Goal: Task Accomplishment & Management: Complete application form

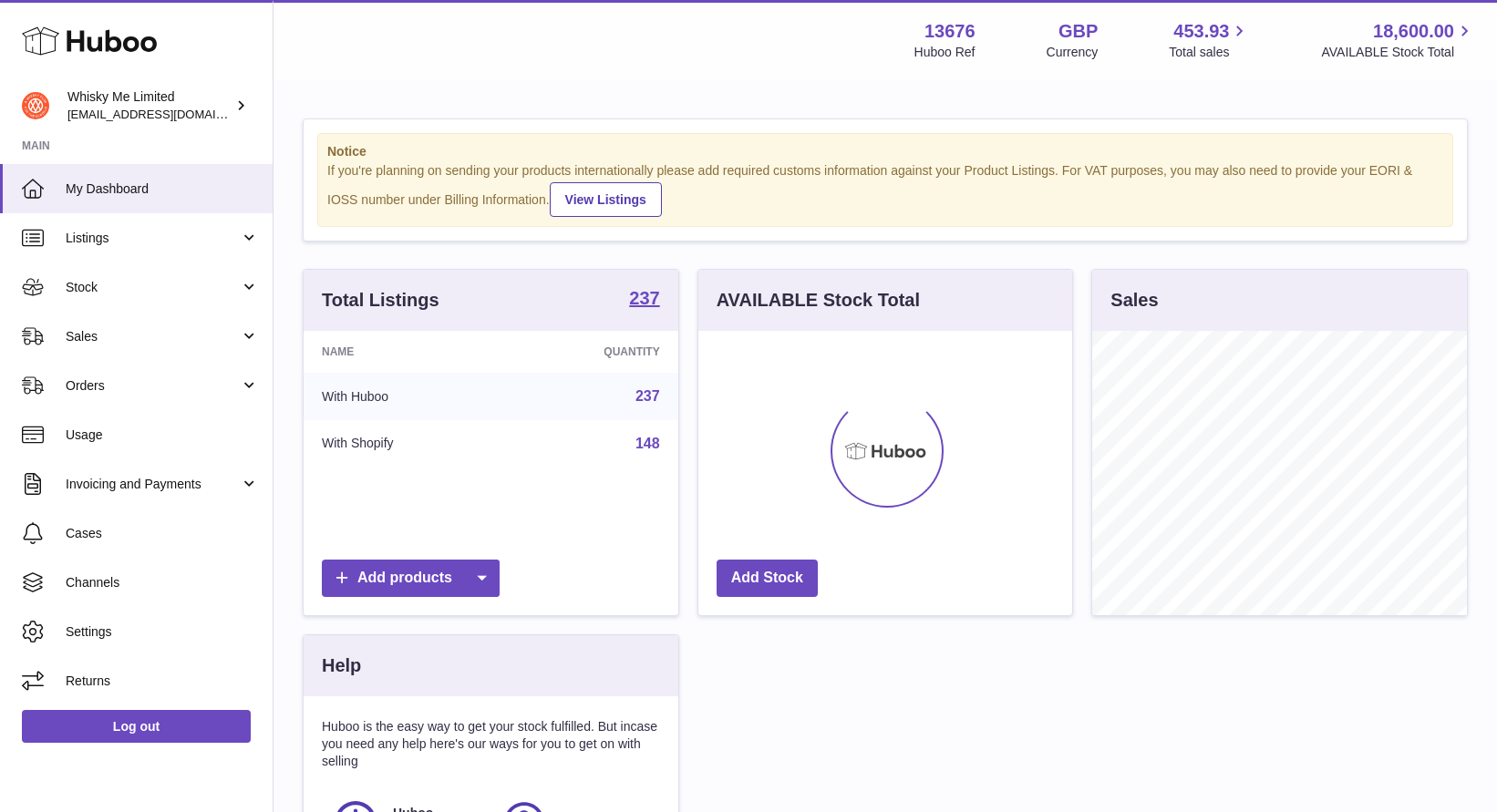
scroll to position [284, 374]
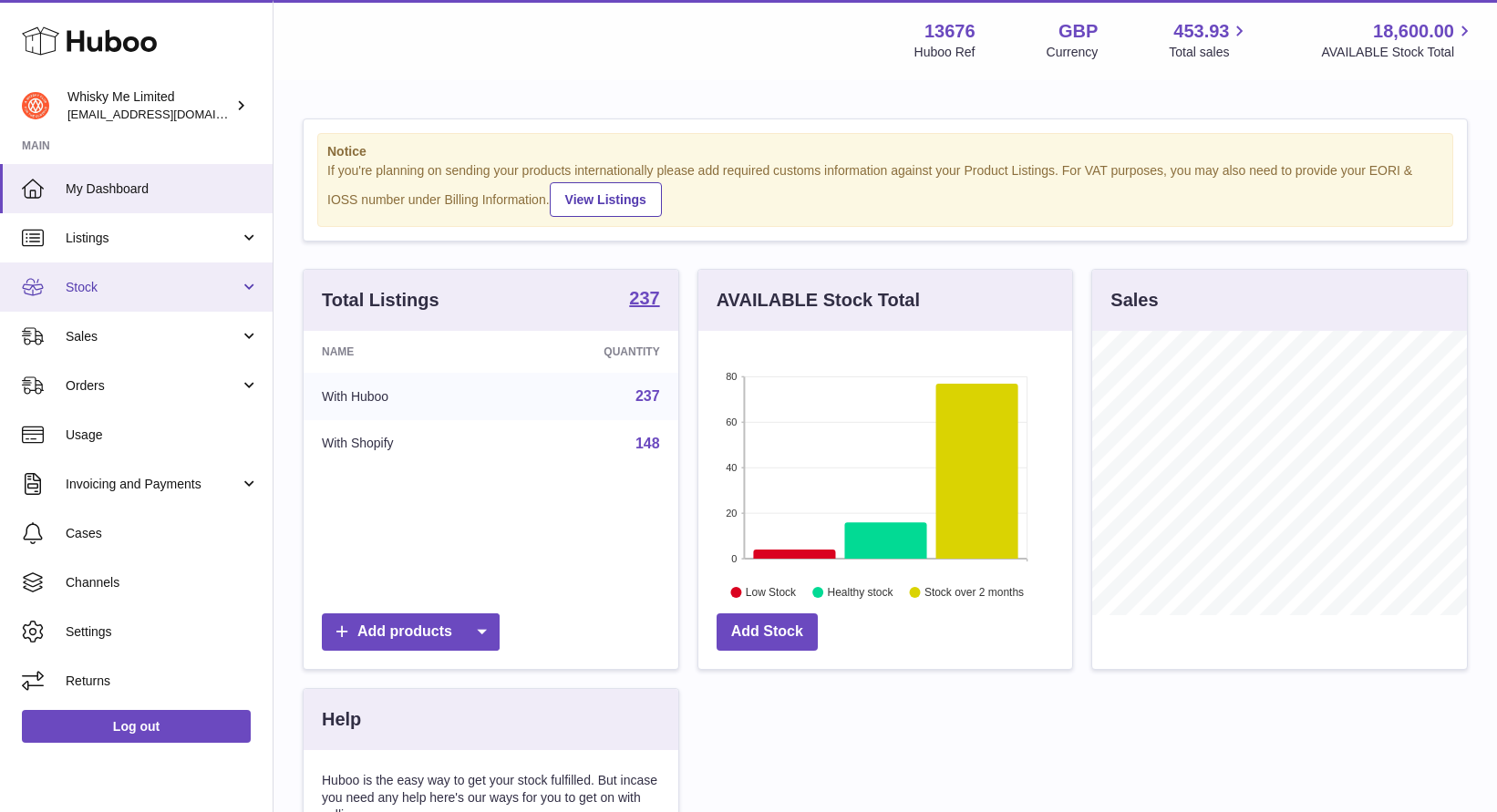
click at [72, 286] on span "Stock" at bounding box center [153, 287] width 174 height 17
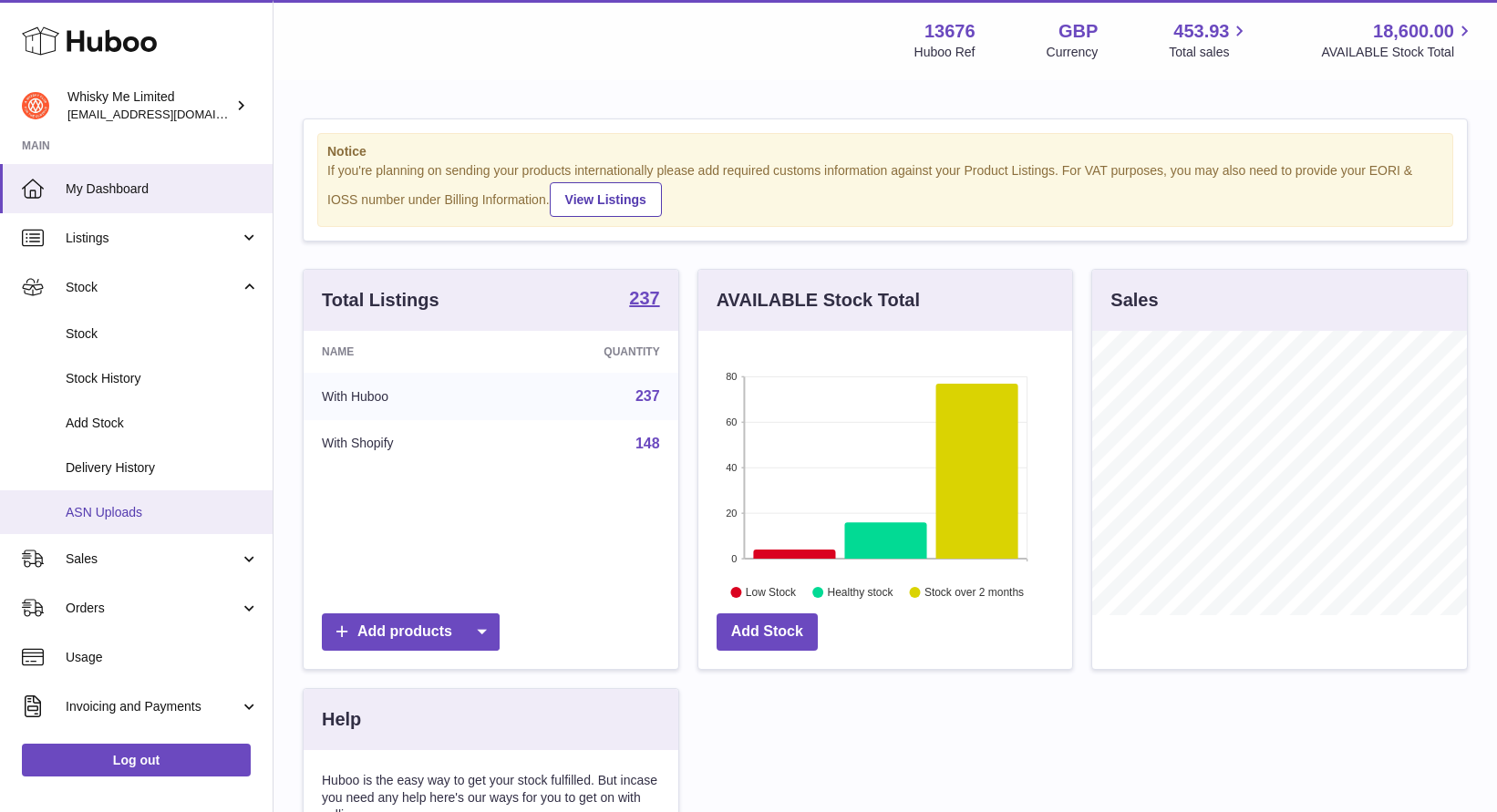
click at [142, 505] on span "ASN Uploads" at bounding box center [162, 513] width 193 height 17
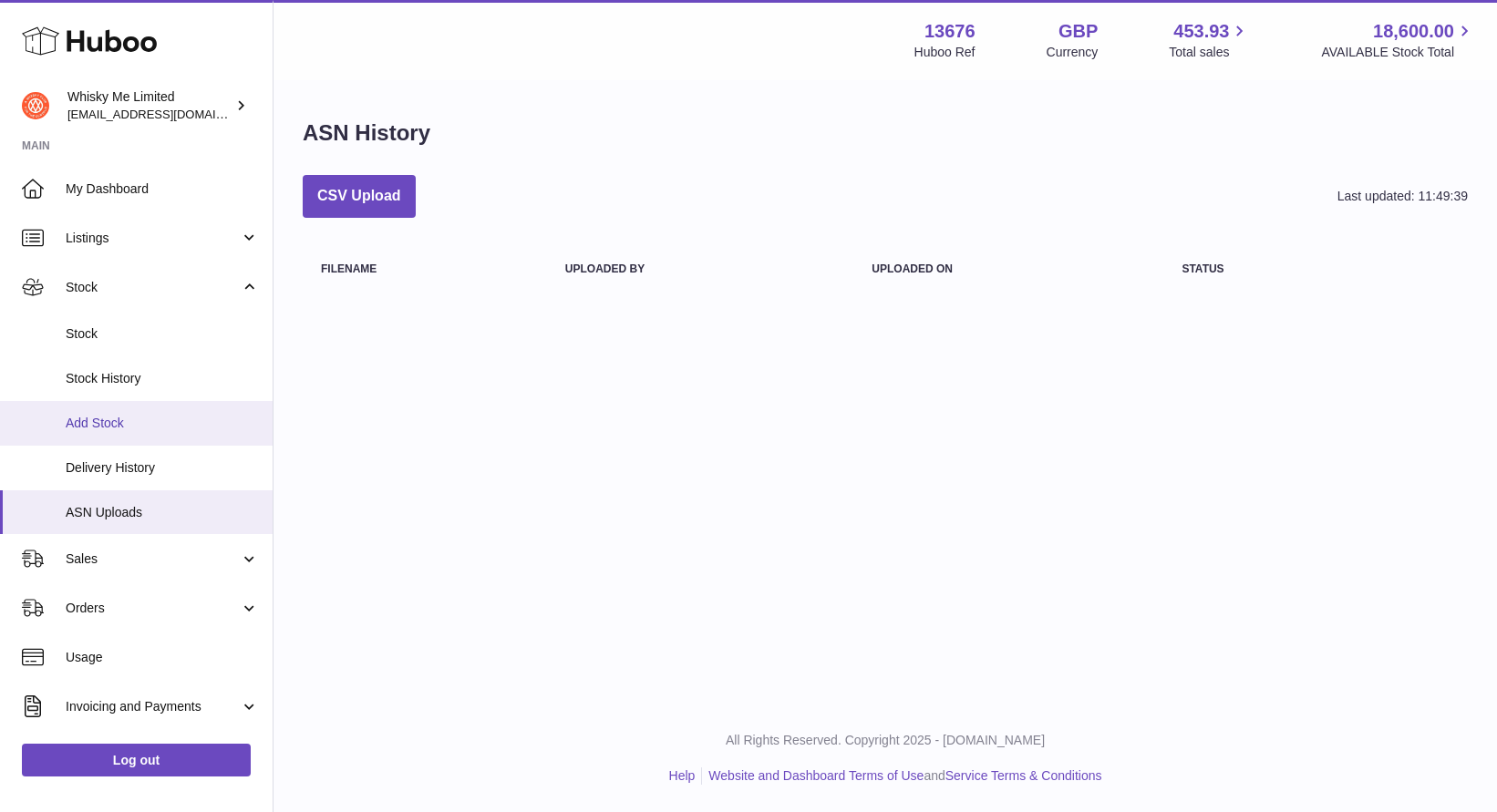
click at [158, 405] on link "Add Stock" at bounding box center [136, 423] width 273 height 45
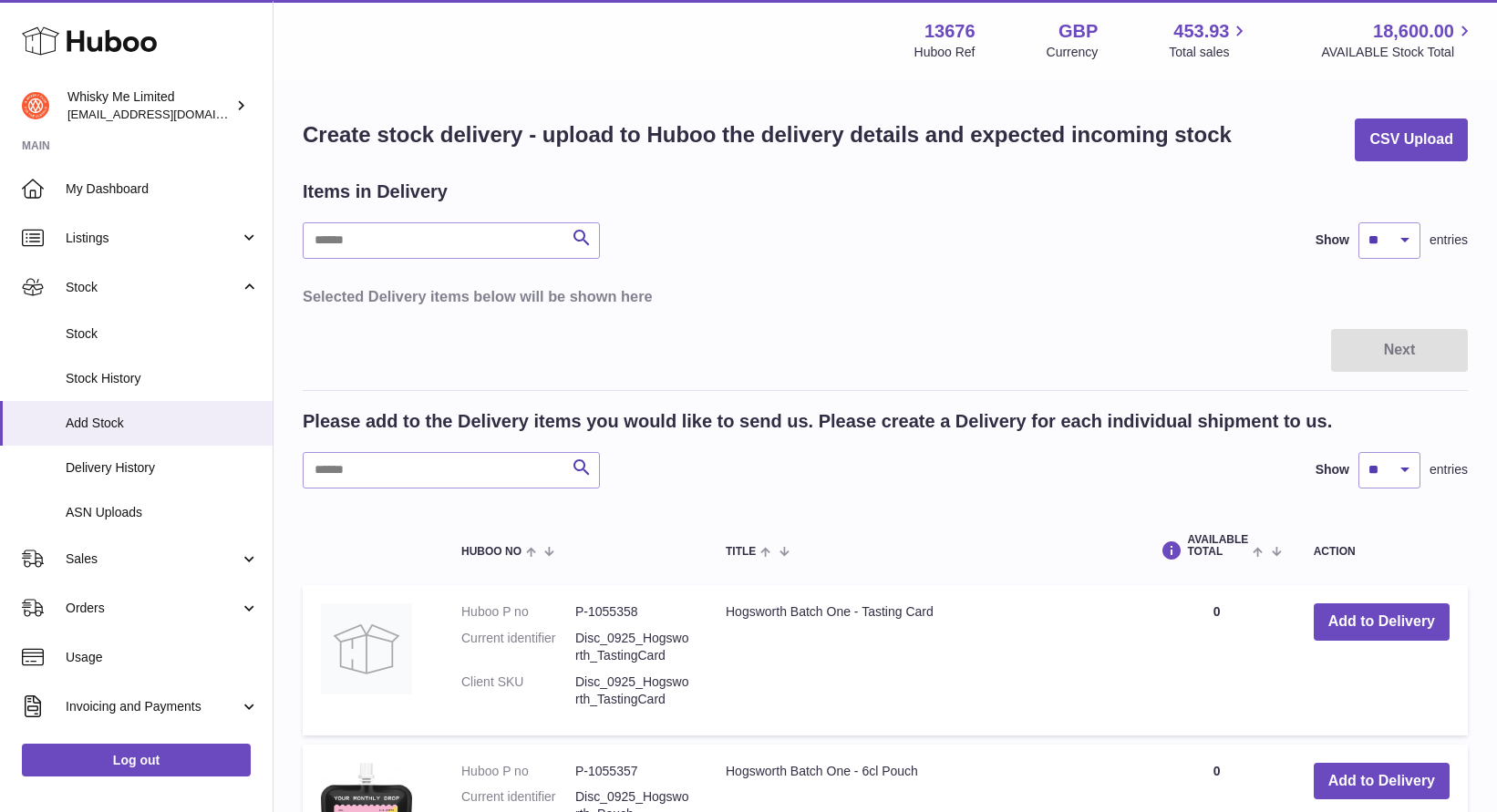
click at [824, 278] on table "Selected Delivery items below will be shown here" at bounding box center [885, 297] width 1165 height 38
click at [442, 460] on input "text" at bounding box center [451, 470] width 298 height 36
type input "*"
type input "****"
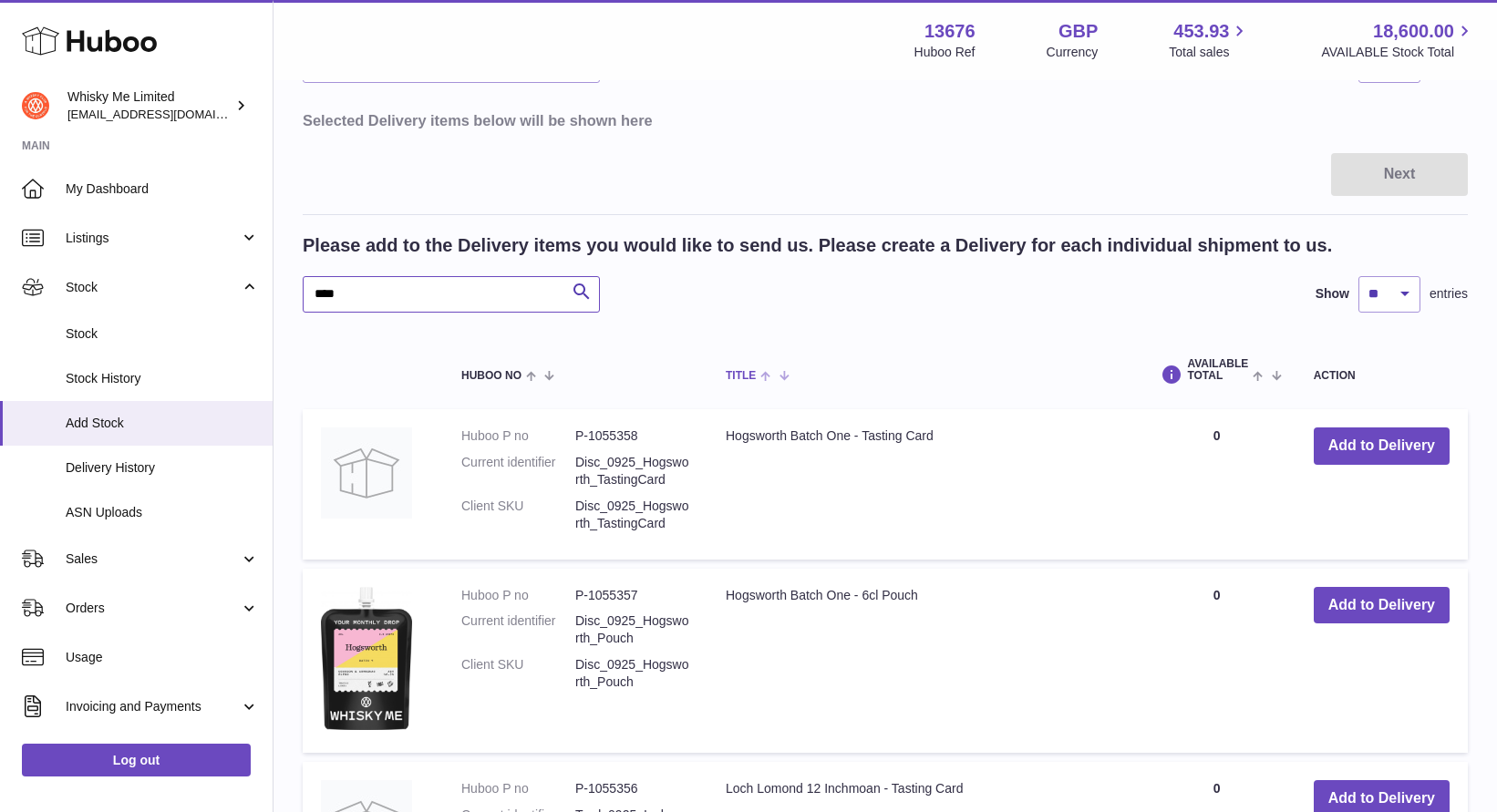
scroll to position [268, 0]
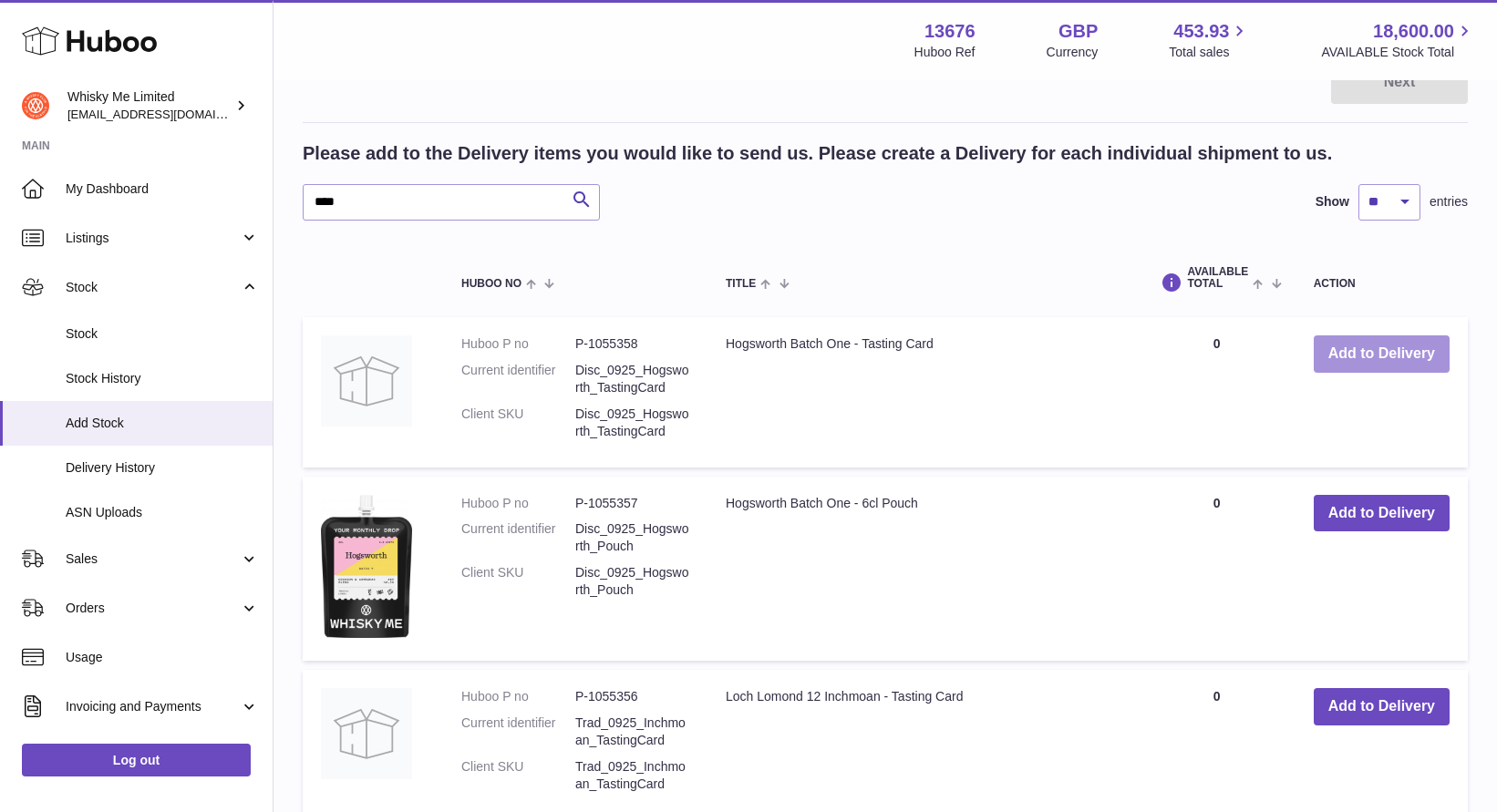
click at [1344, 353] on button "Add to Delivery" at bounding box center [1381, 353] width 135 height 37
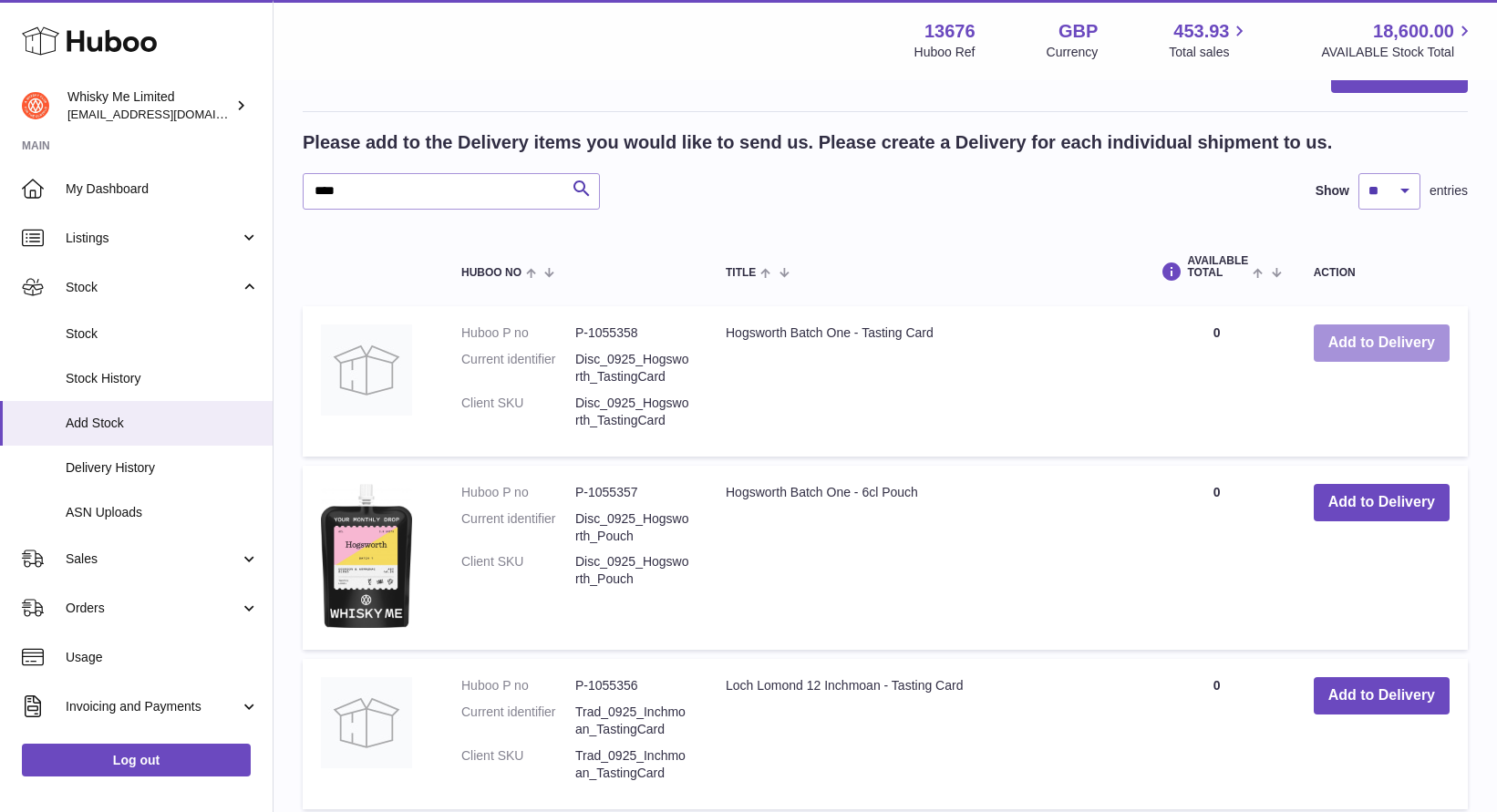
scroll to position [470, 0]
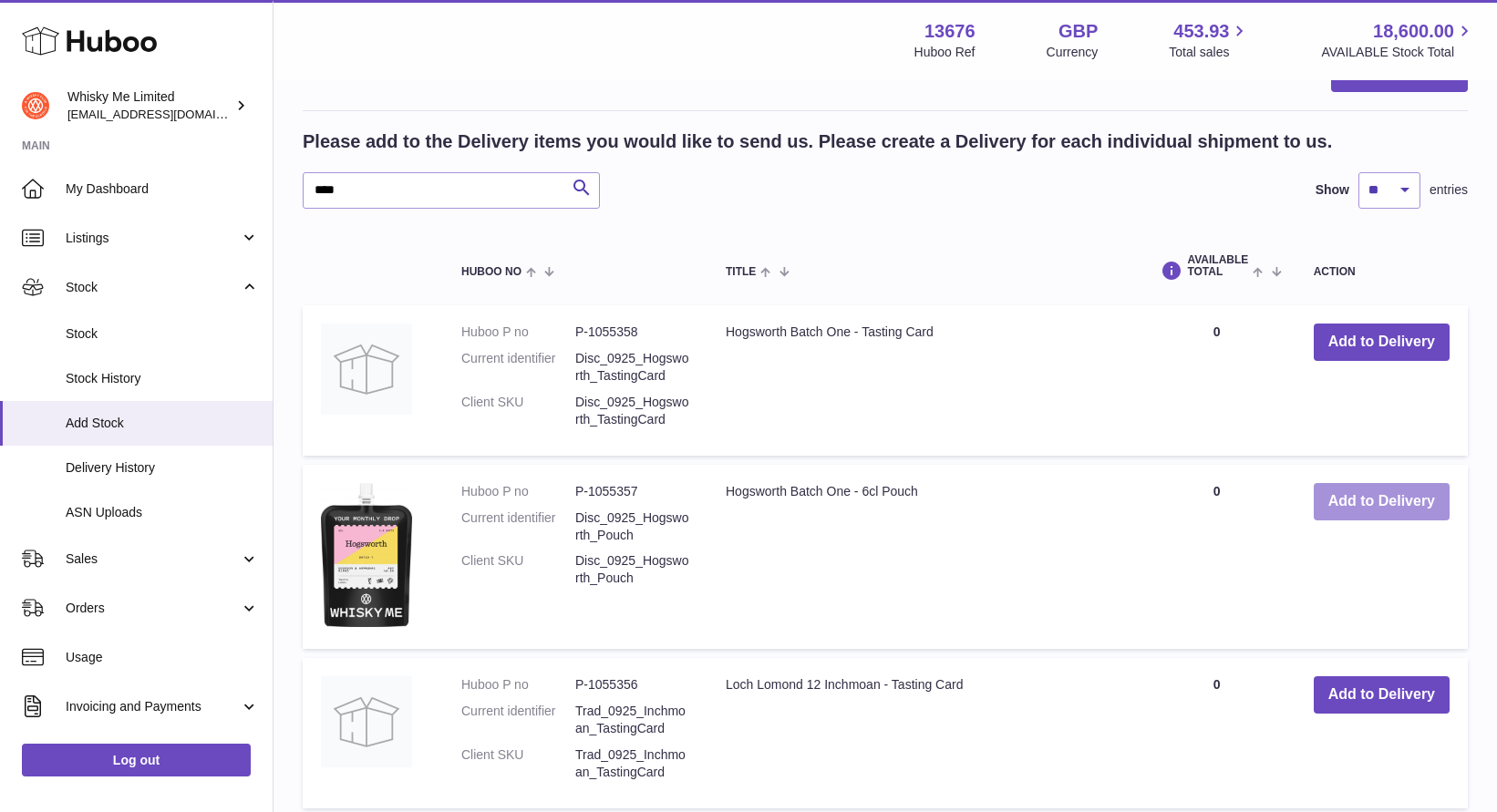
click at [1357, 509] on button "Add to Delivery" at bounding box center [1381, 501] width 135 height 37
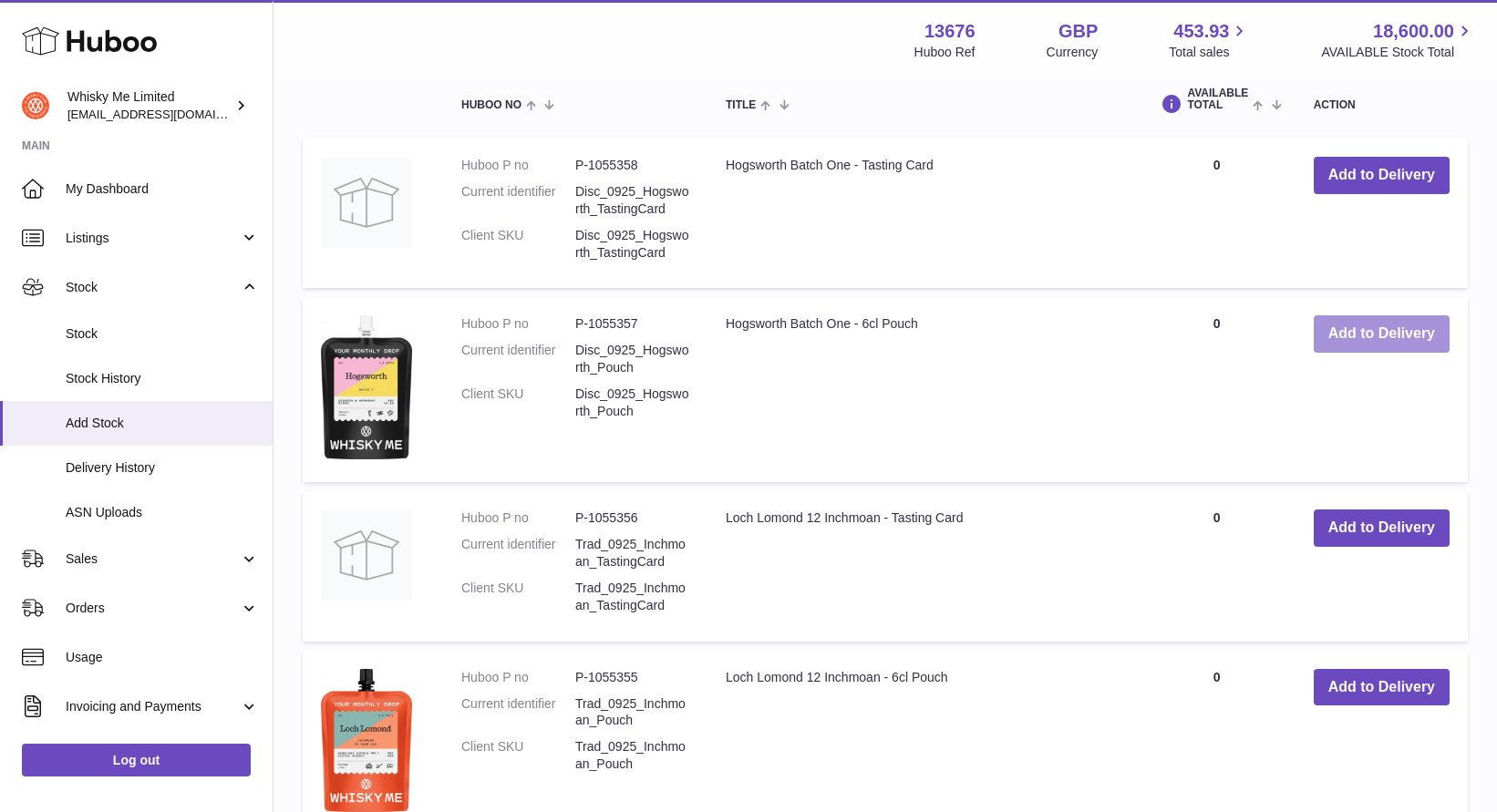
scroll to position [839, 0]
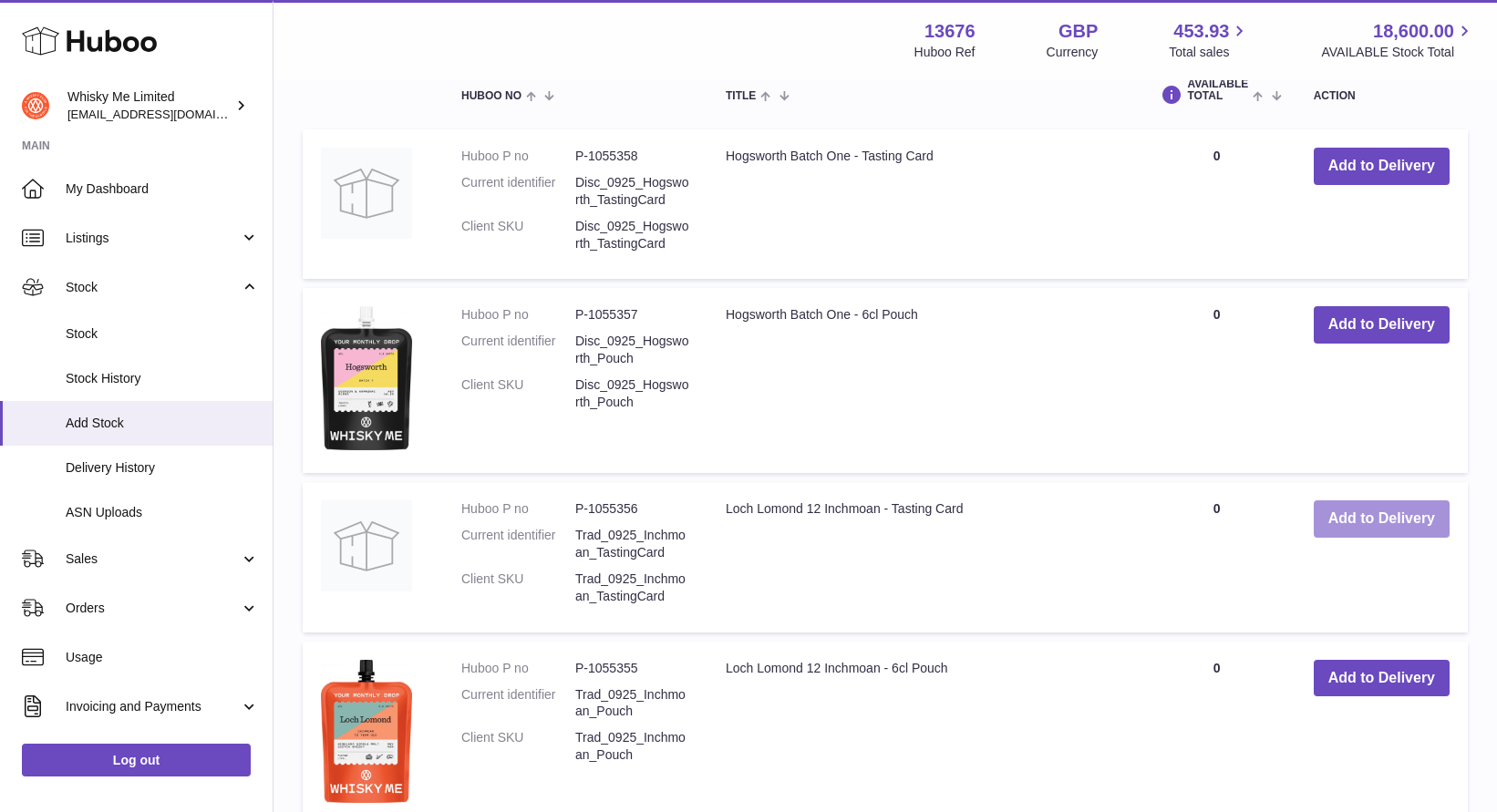
click at [1413, 535] on button "Add to Delivery" at bounding box center [1381, 518] width 135 height 37
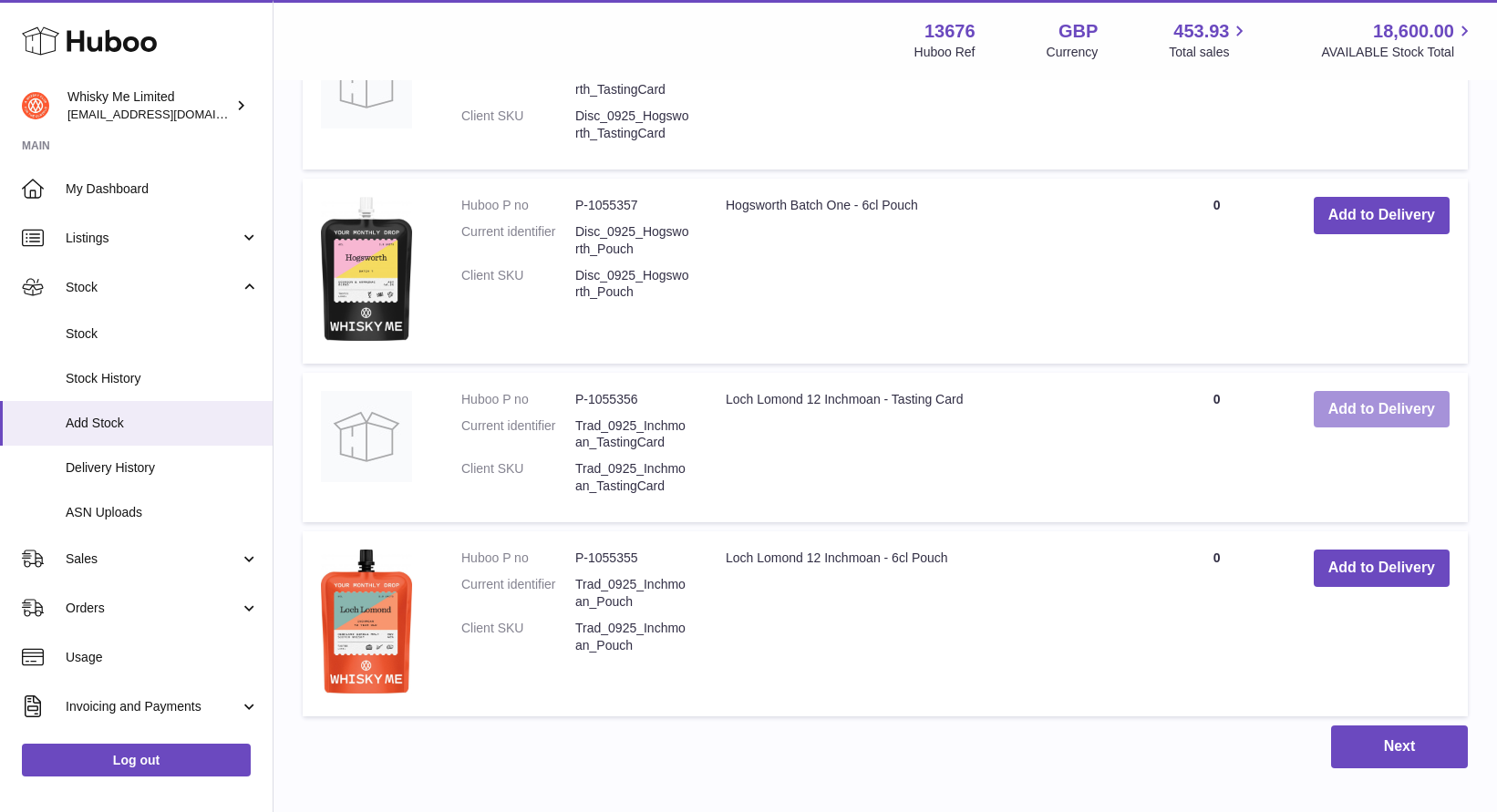
scroll to position [1134, 0]
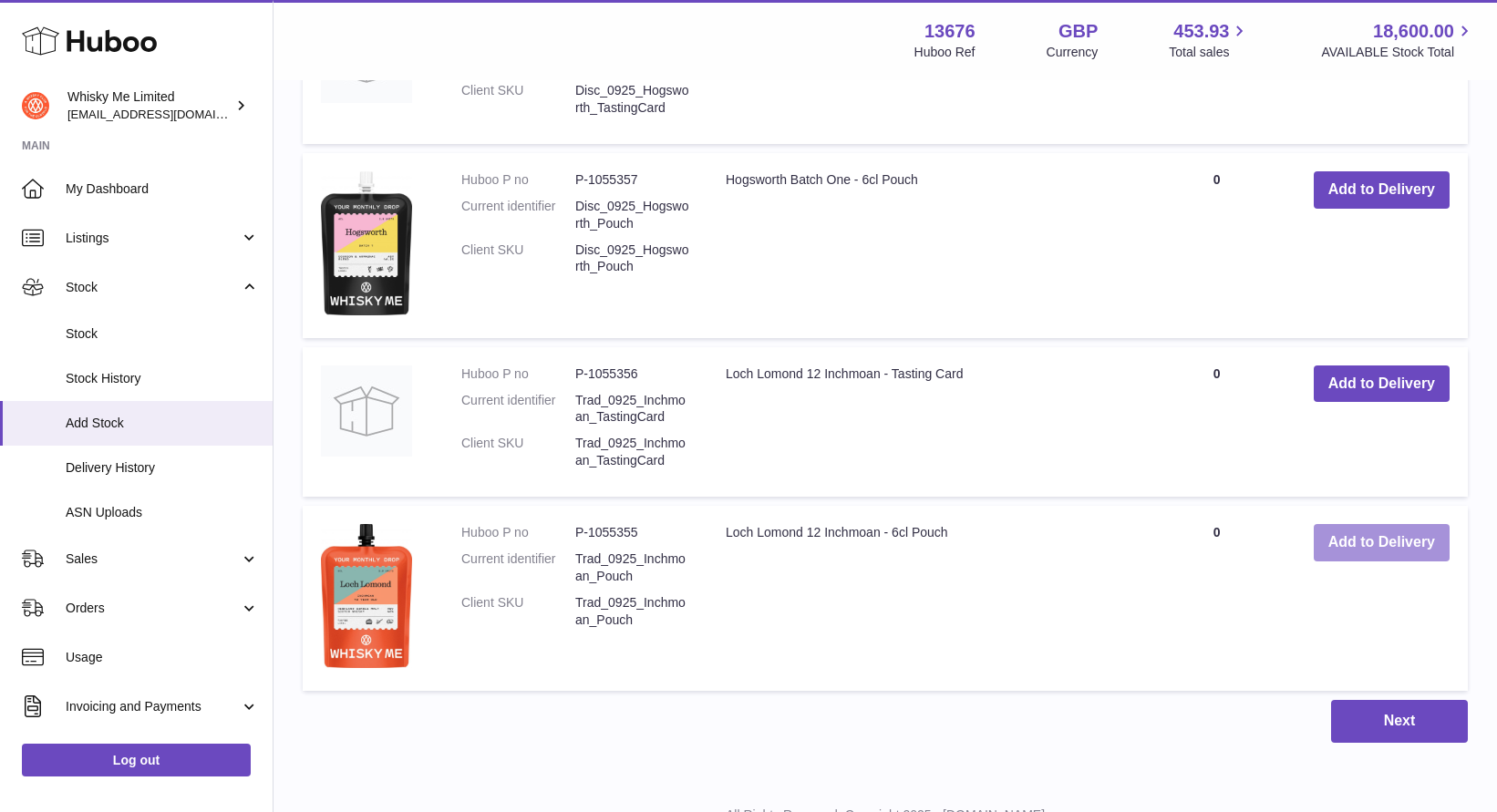
click at [1382, 539] on button "Add to Delivery" at bounding box center [1381, 542] width 135 height 37
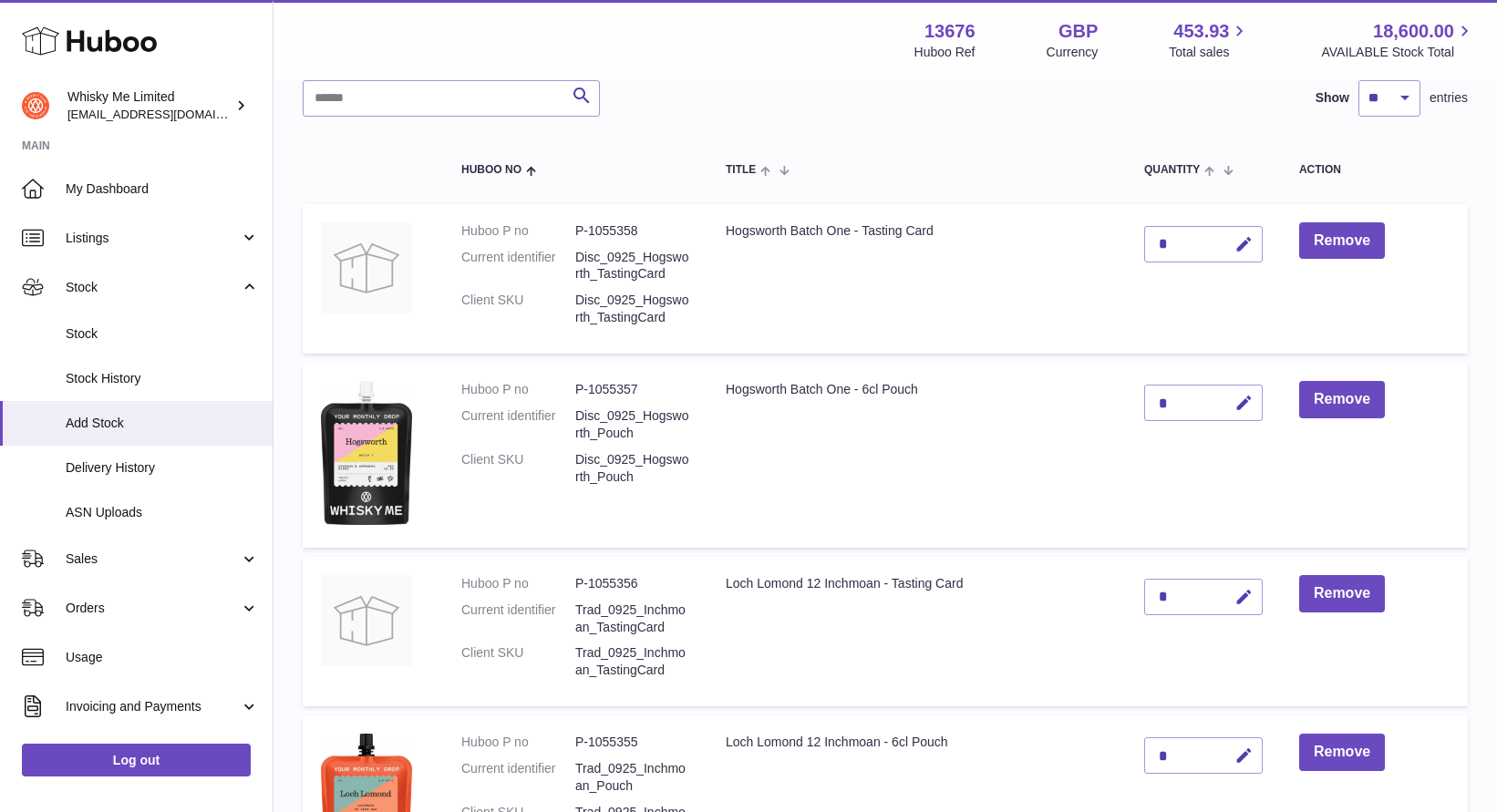
scroll to position [137, 0]
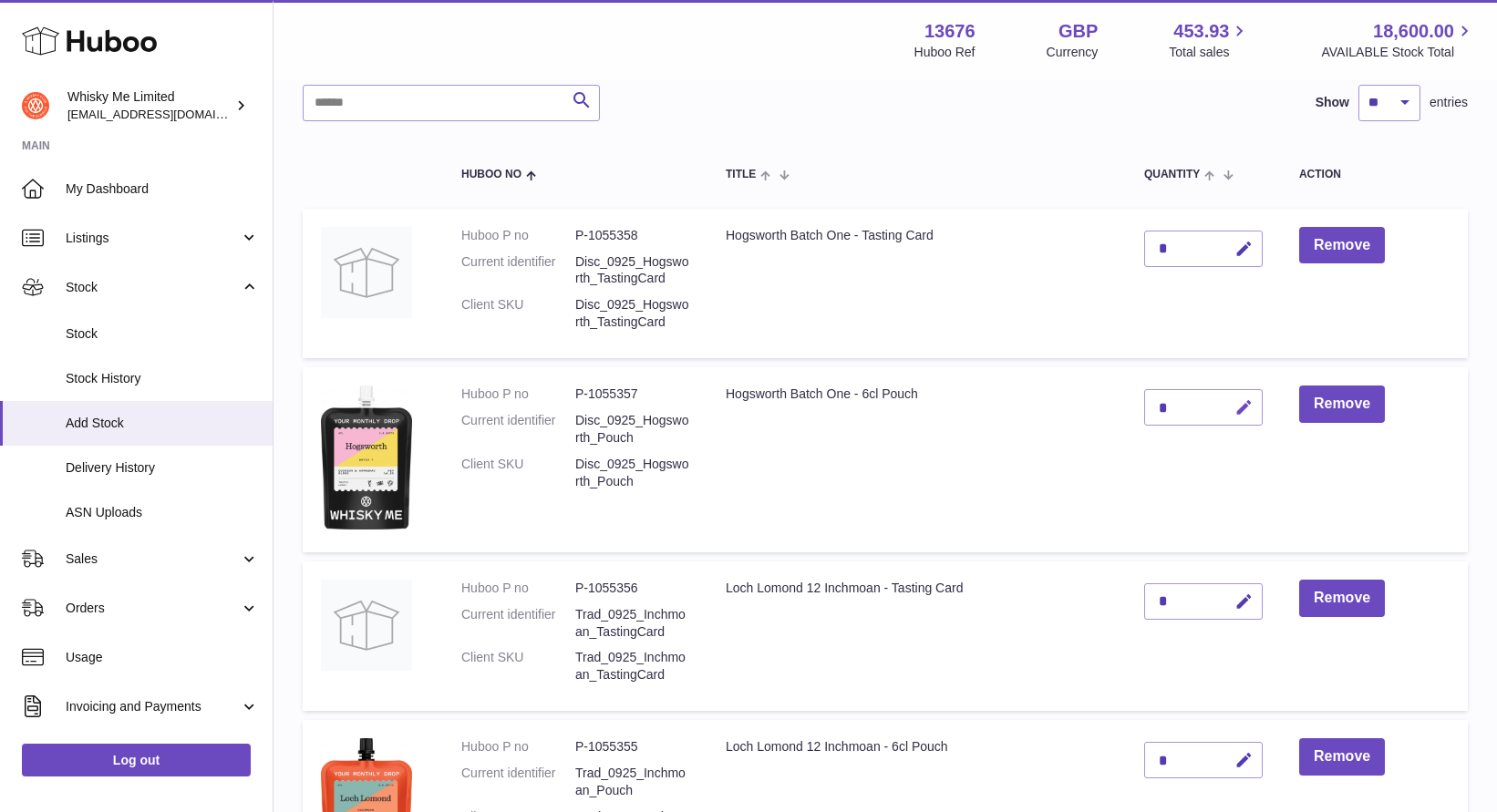
click at [1234, 414] on button "button" at bounding box center [1240, 407] width 43 height 37
type input "****"
click at [1235, 407] on button "submit" at bounding box center [1241, 407] width 35 height 29
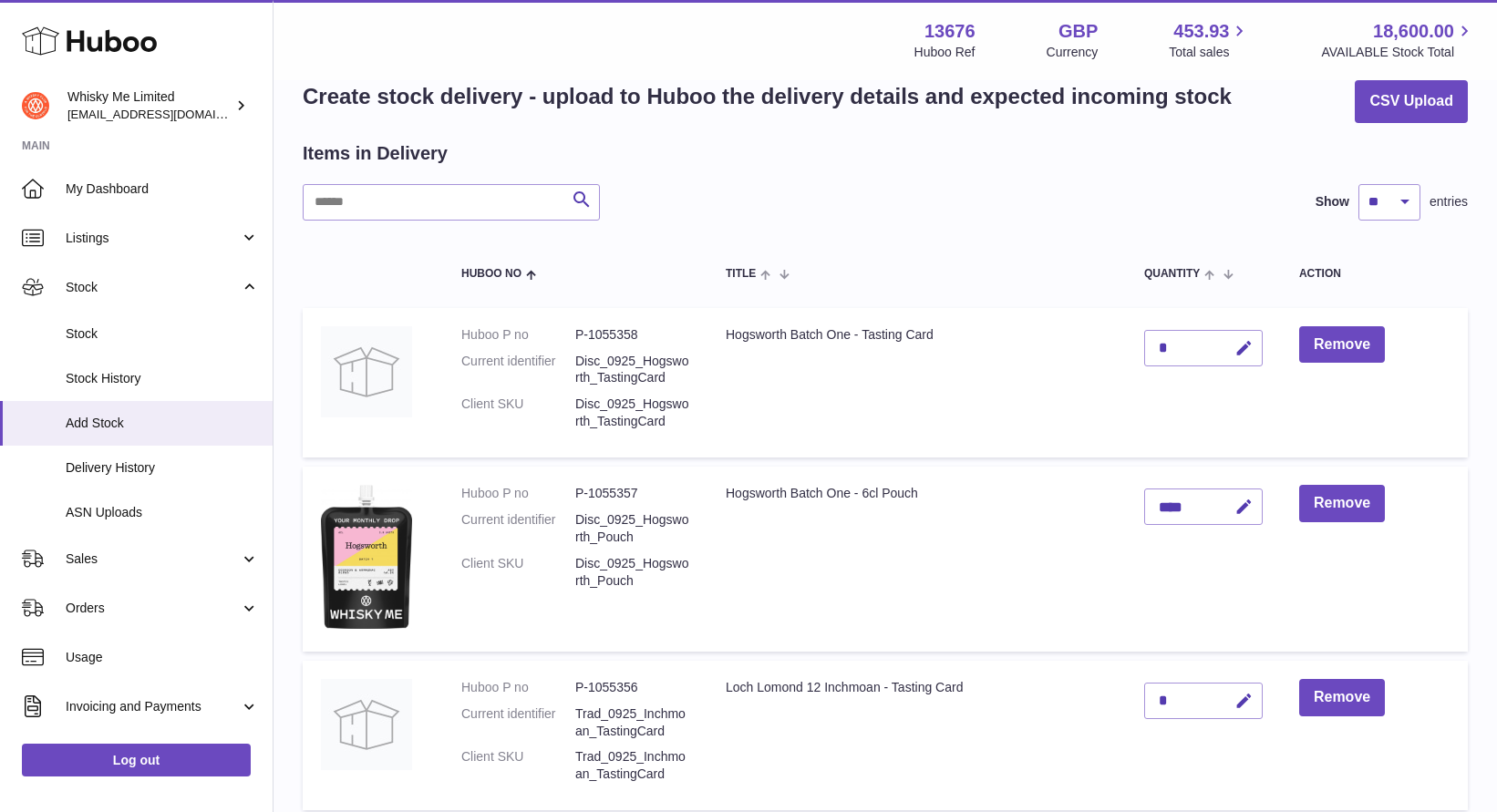
scroll to position [97, 0]
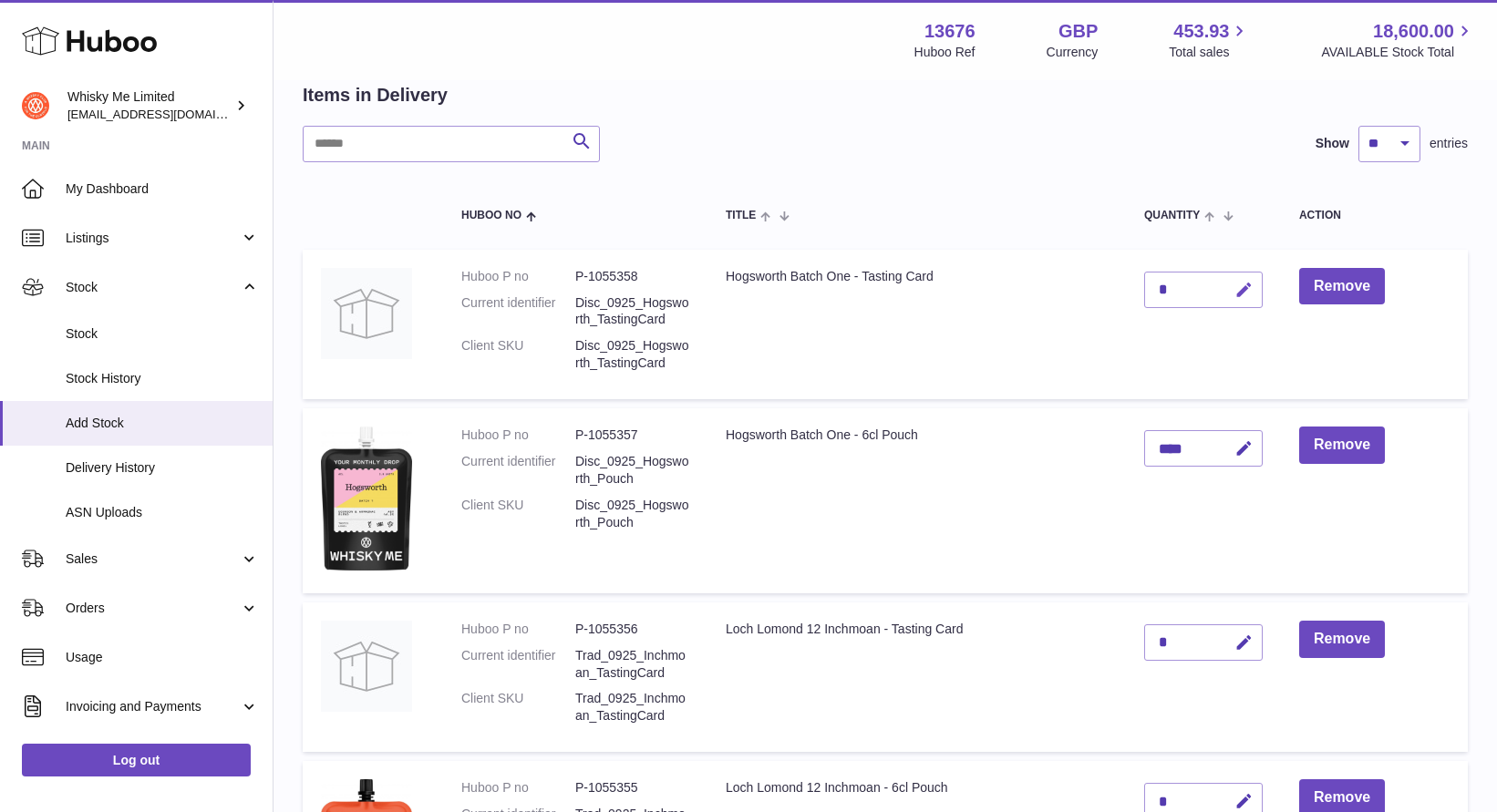
click at [1242, 285] on icon "button" at bounding box center [1244, 290] width 19 height 19
type input "****"
click at [1231, 287] on button "submit" at bounding box center [1241, 290] width 35 height 29
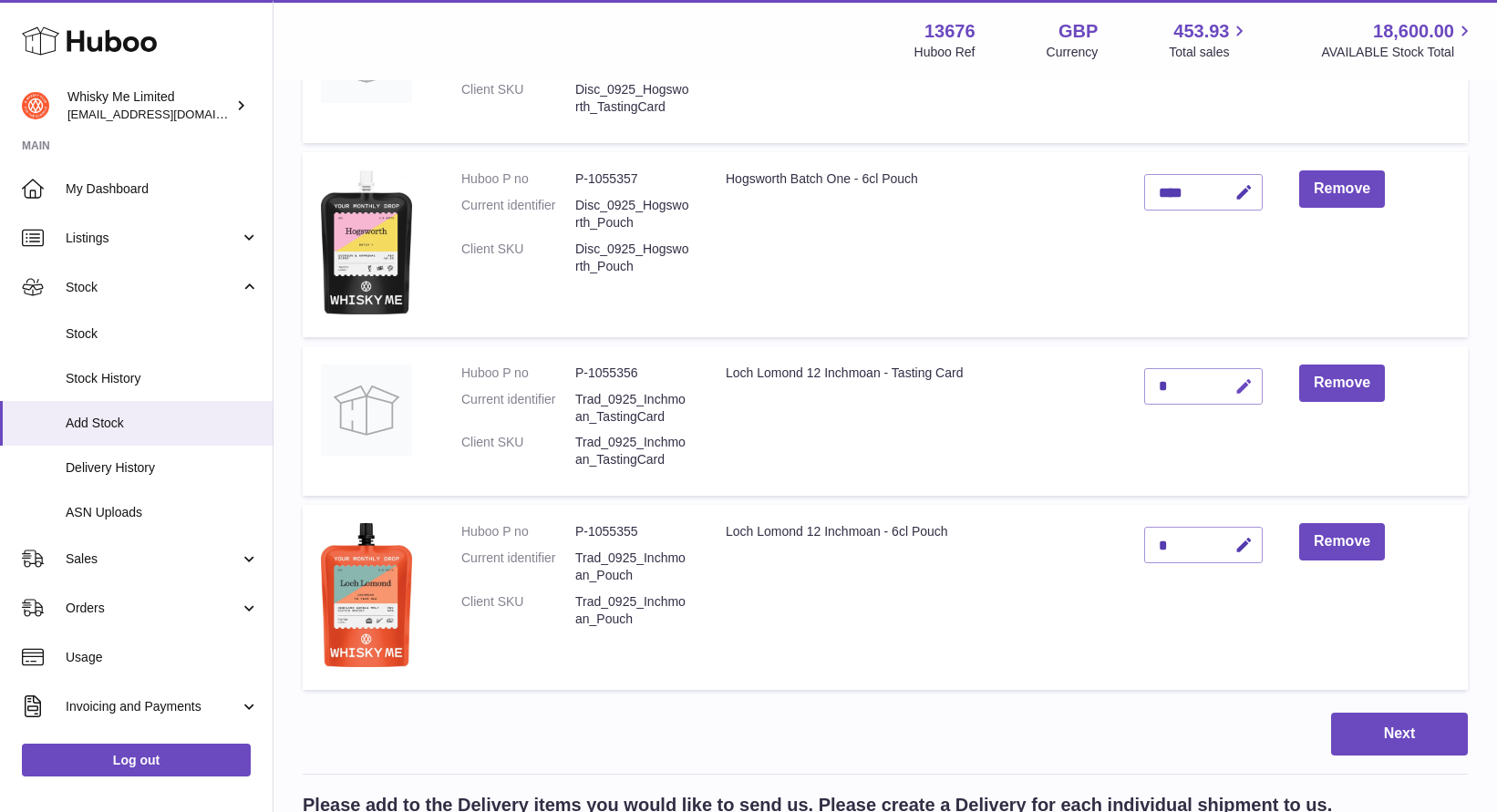
scroll to position [373, 0]
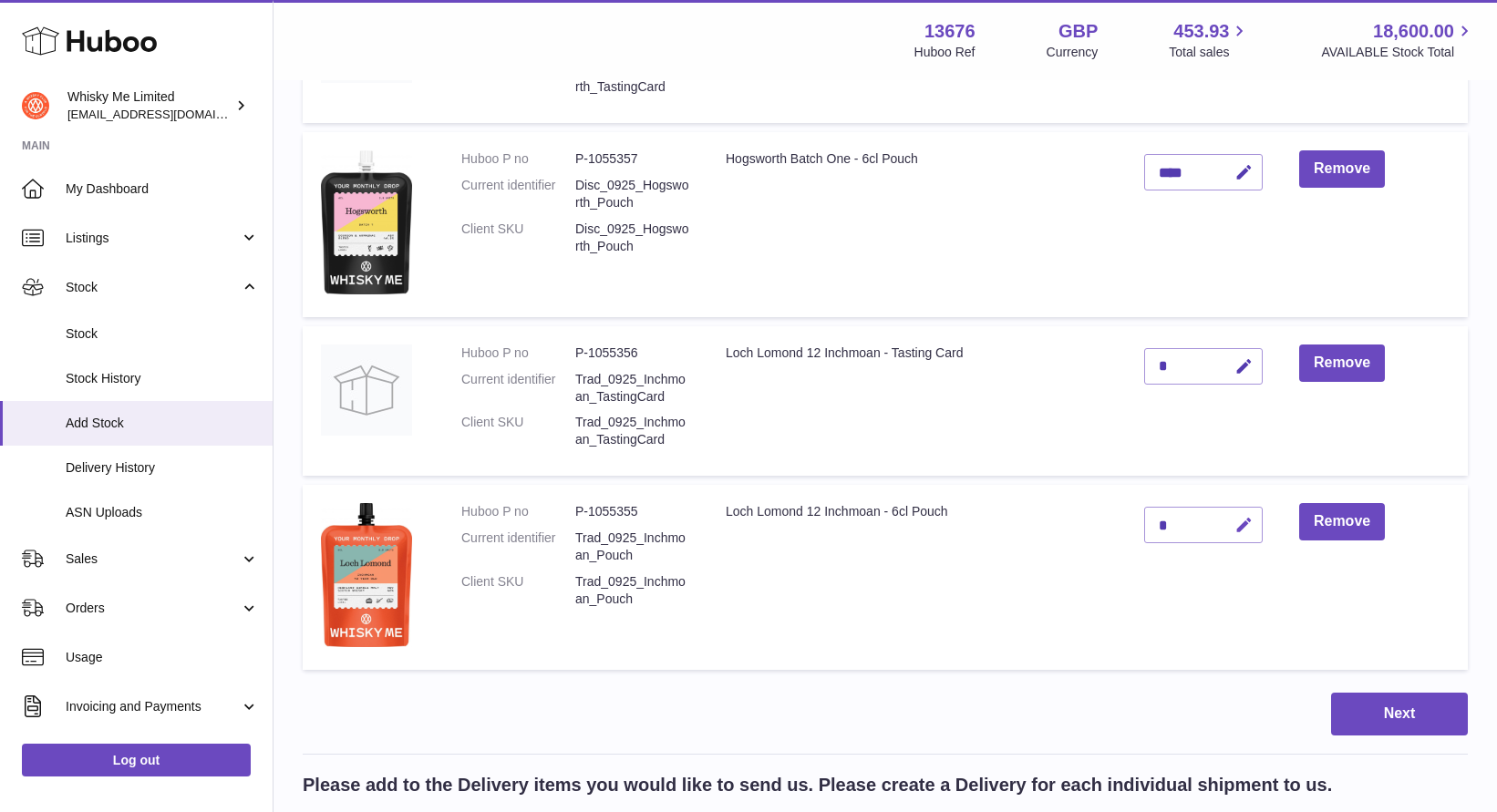
click at [1247, 522] on icon "button" at bounding box center [1244, 526] width 19 height 19
type input "*"
type input "****"
click at [1234, 522] on button "submit" at bounding box center [1241, 525] width 35 height 29
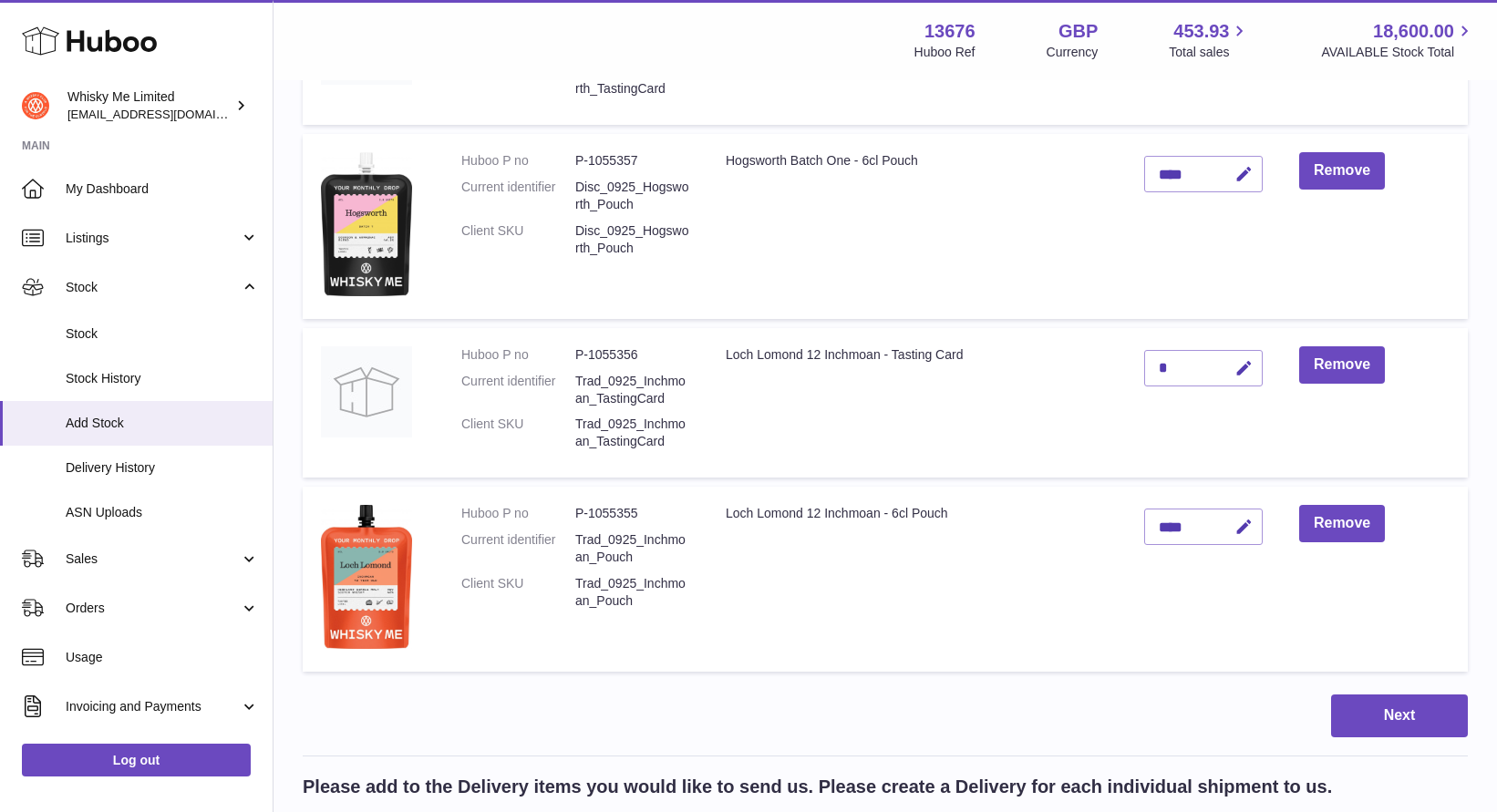
scroll to position [397, 0]
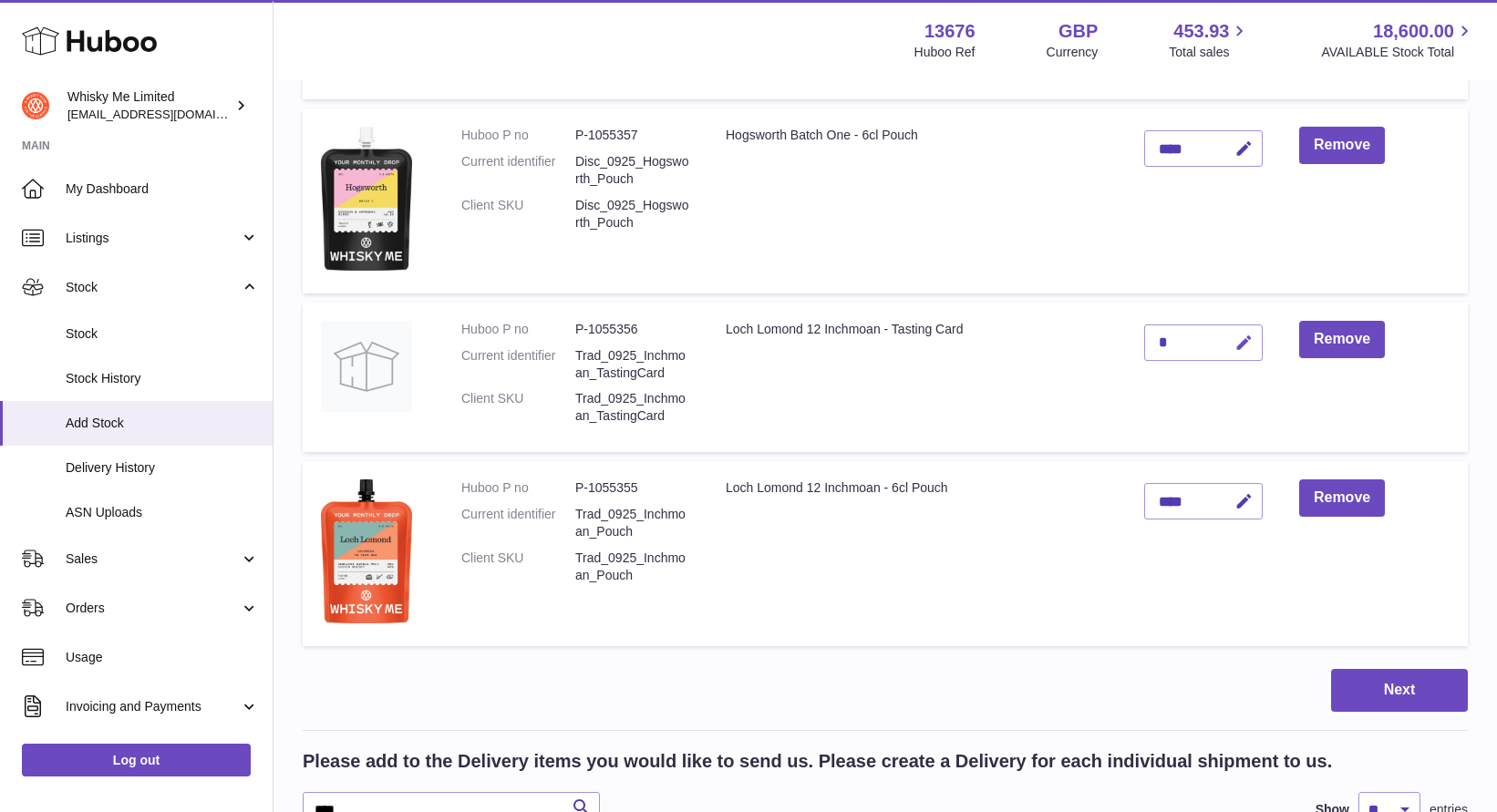
click at [1243, 336] on icon "button" at bounding box center [1244, 343] width 19 height 19
type input "****"
click at [1232, 337] on button "submit" at bounding box center [1241, 342] width 35 height 29
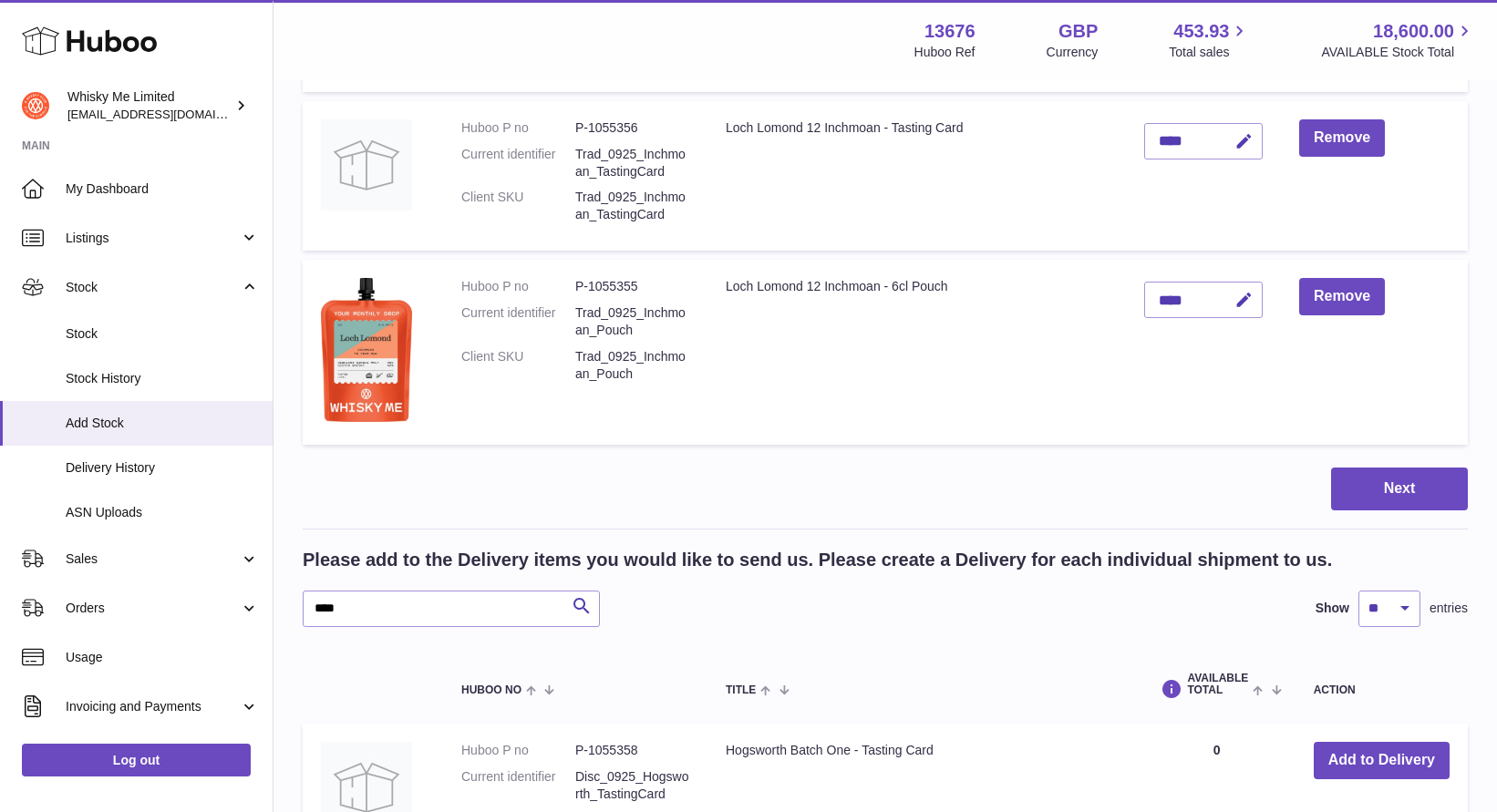
scroll to position [600, 0]
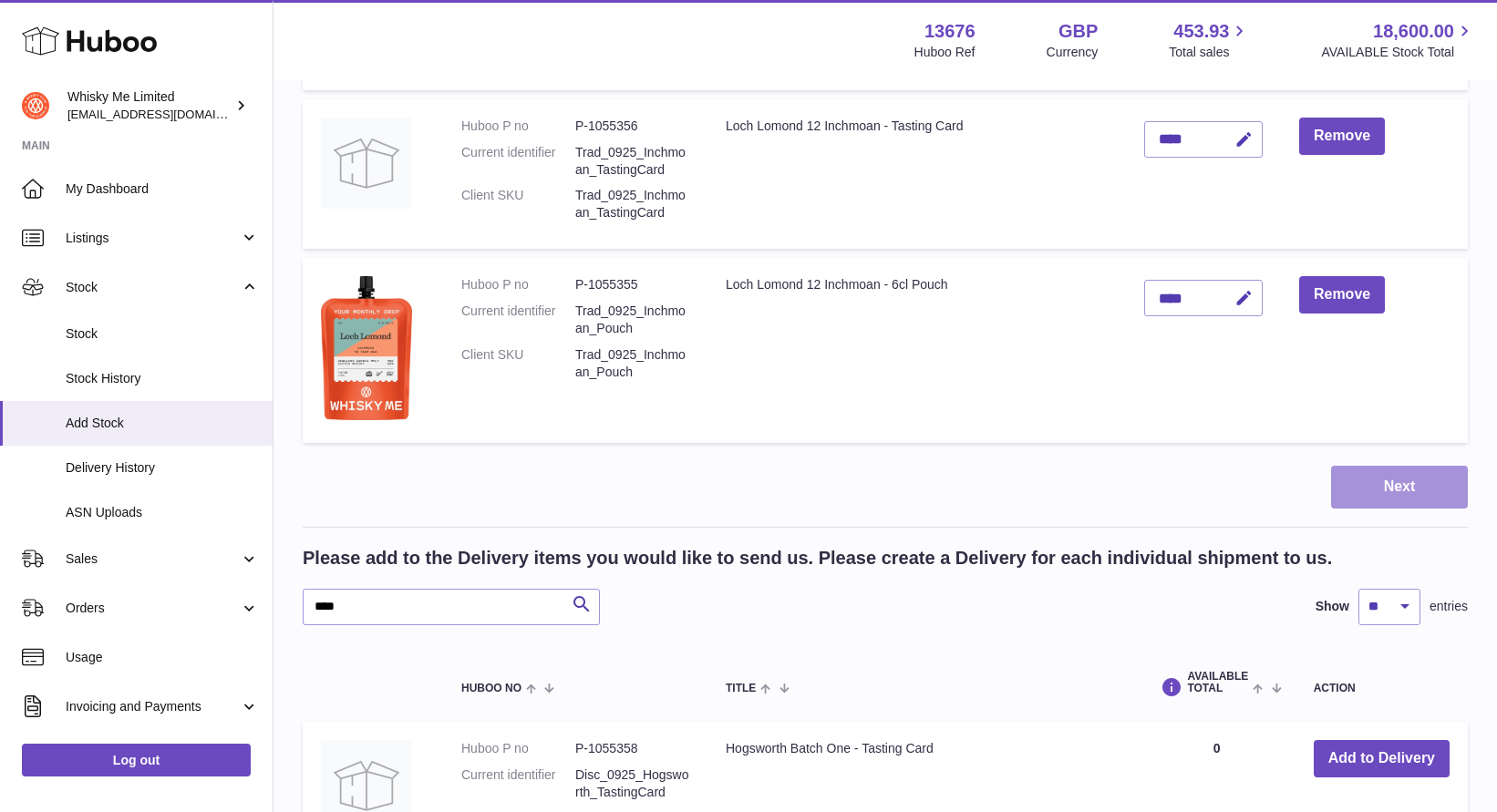
click at [1372, 477] on button "Next" at bounding box center [1399, 487] width 136 height 43
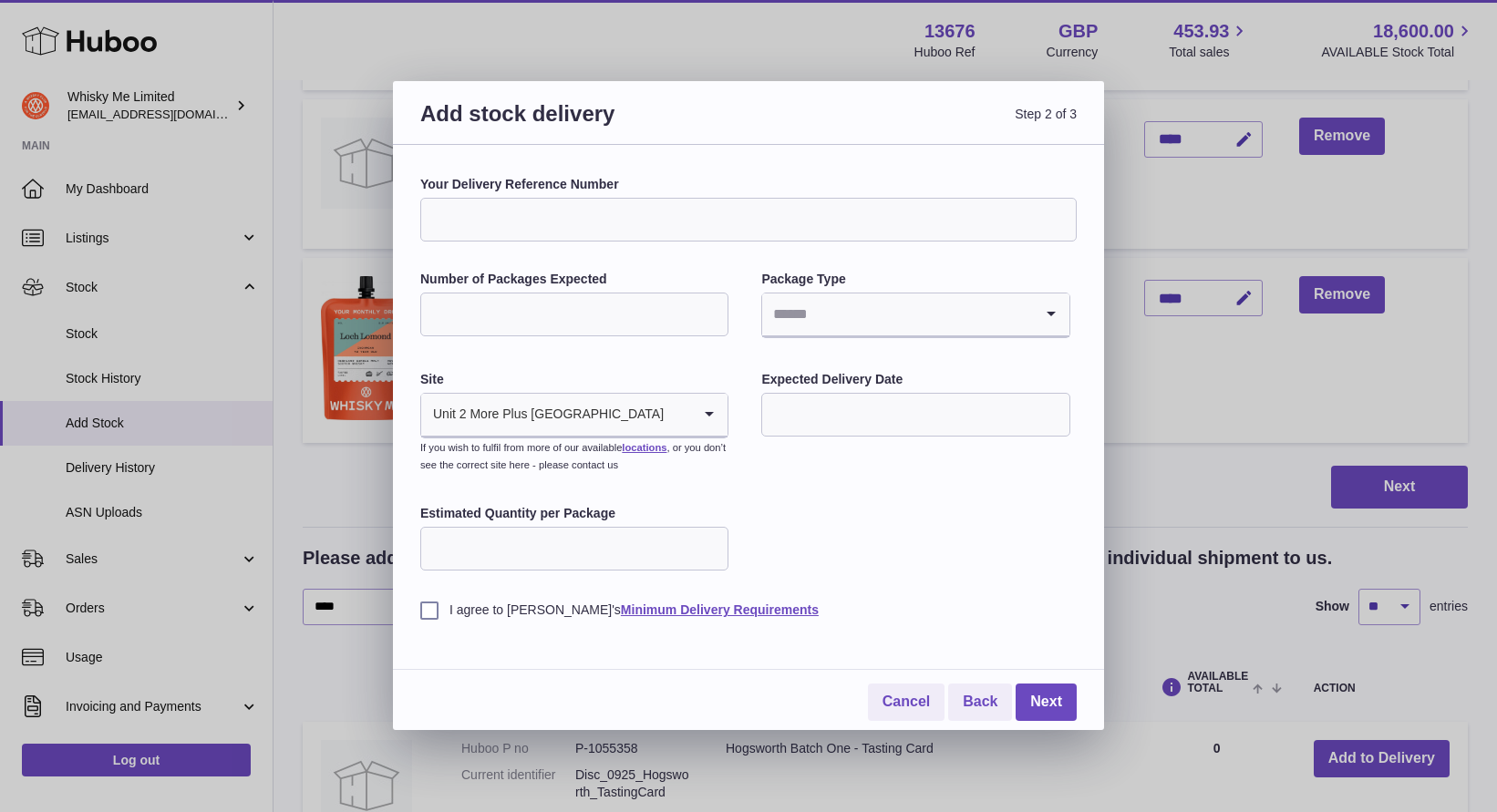
click at [568, 315] on input "Number of Packages Expected" at bounding box center [574, 315] width 308 height 44
type input "*"
click at [891, 350] on div "Your Delivery Reference Number Number of Packages Expected * Package Type Loadi…" at bounding box center [748, 398] width 657 height 443
click at [891, 327] on input "Search for option" at bounding box center [896, 315] width 270 height 42
click at [857, 395] on li "Pallets" at bounding box center [914, 400] width 304 height 36
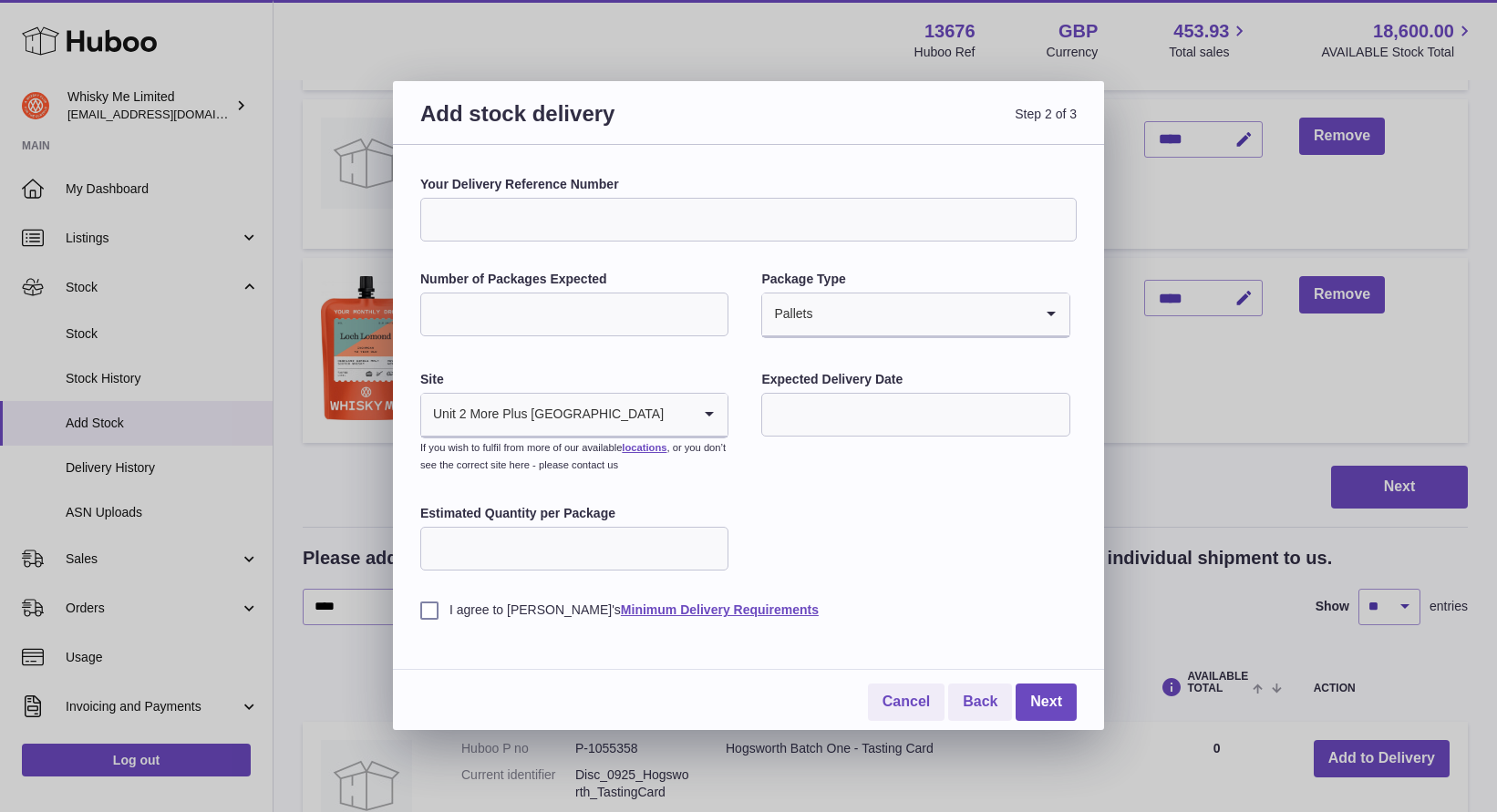
click at [664, 422] on input "Search for option" at bounding box center [677, 415] width 27 height 42
click at [804, 390] on div "Expected Delivery Date" at bounding box center [914, 406] width 308 height 69
click at [834, 418] on input "text" at bounding box center [914, 415] width 308 height 44
click at [1014, 462] on icon "button" at bounding box center [1019, 458] width 22 height 22
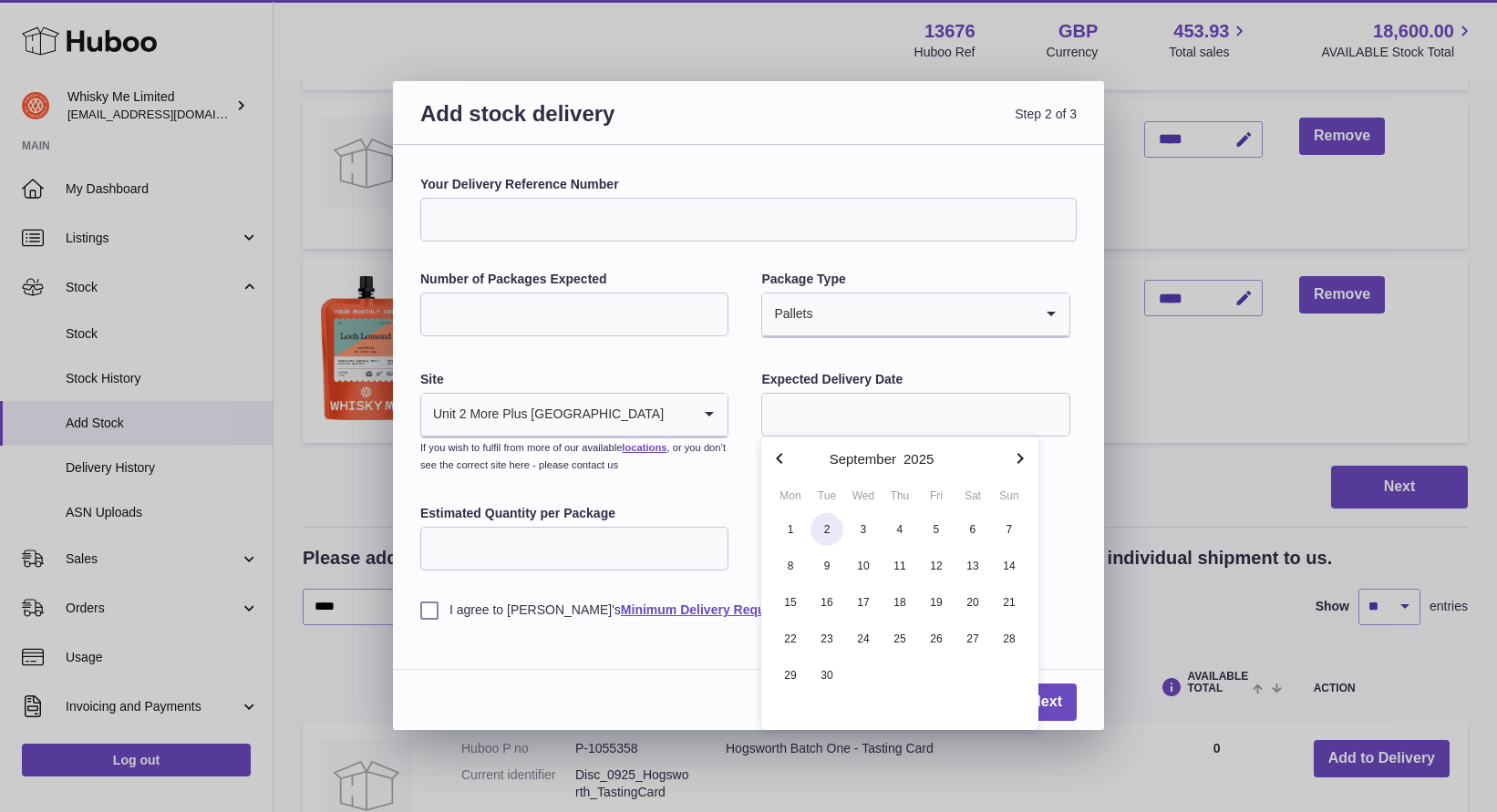
click at [829, 532] on span "2" at bounding box center [826, 530] width 33 height 33
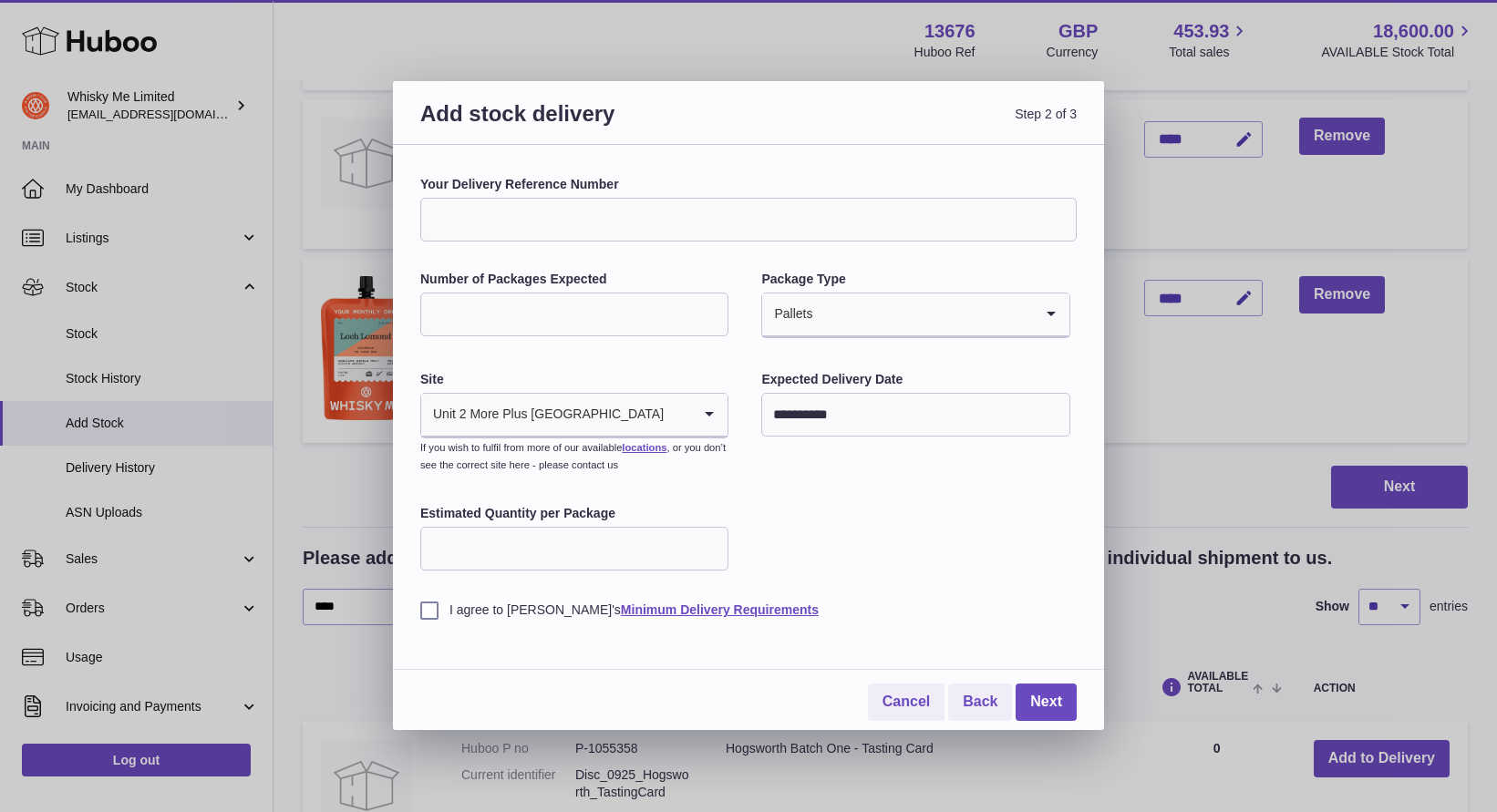
click at [877, 419] on input "**********" at bounding box center [914, 415] width 308 height 44
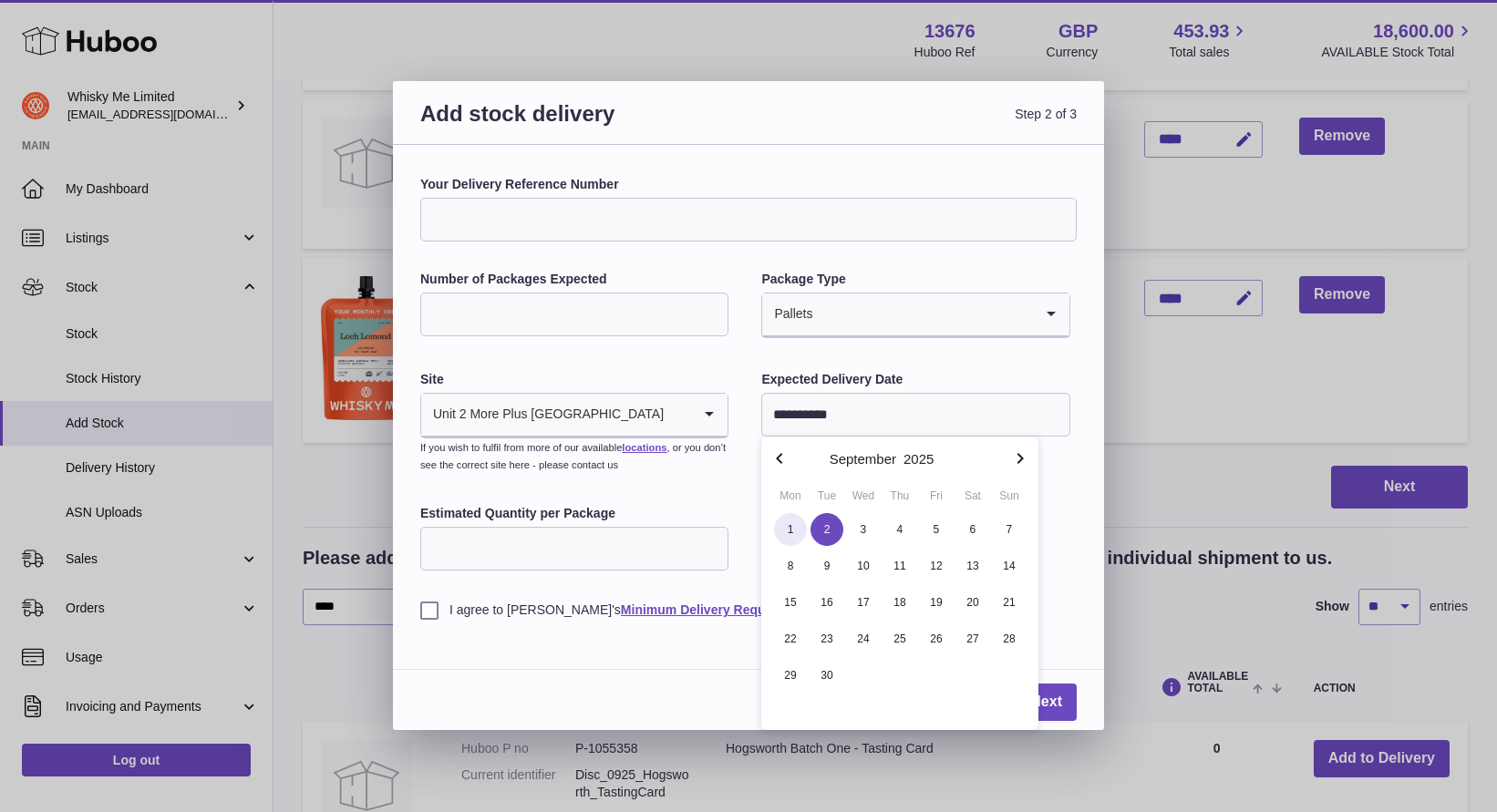
click at [798, 527] on span "1" at bounding box center [790, 530] width 33 height 33
type input "**********"
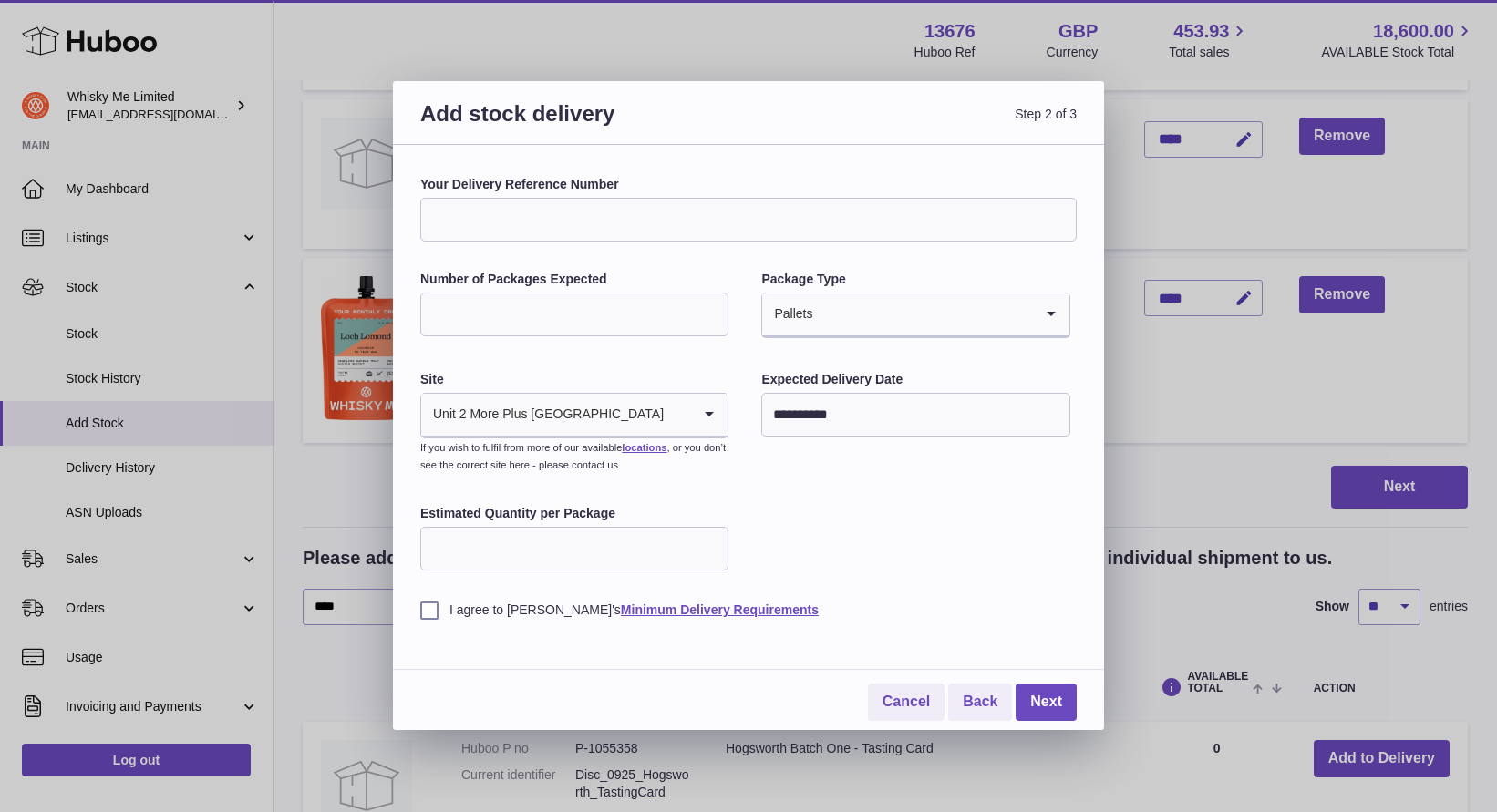
click at [916, 434] on input "**********" at bounding box center [914, 415] width 308 height 44
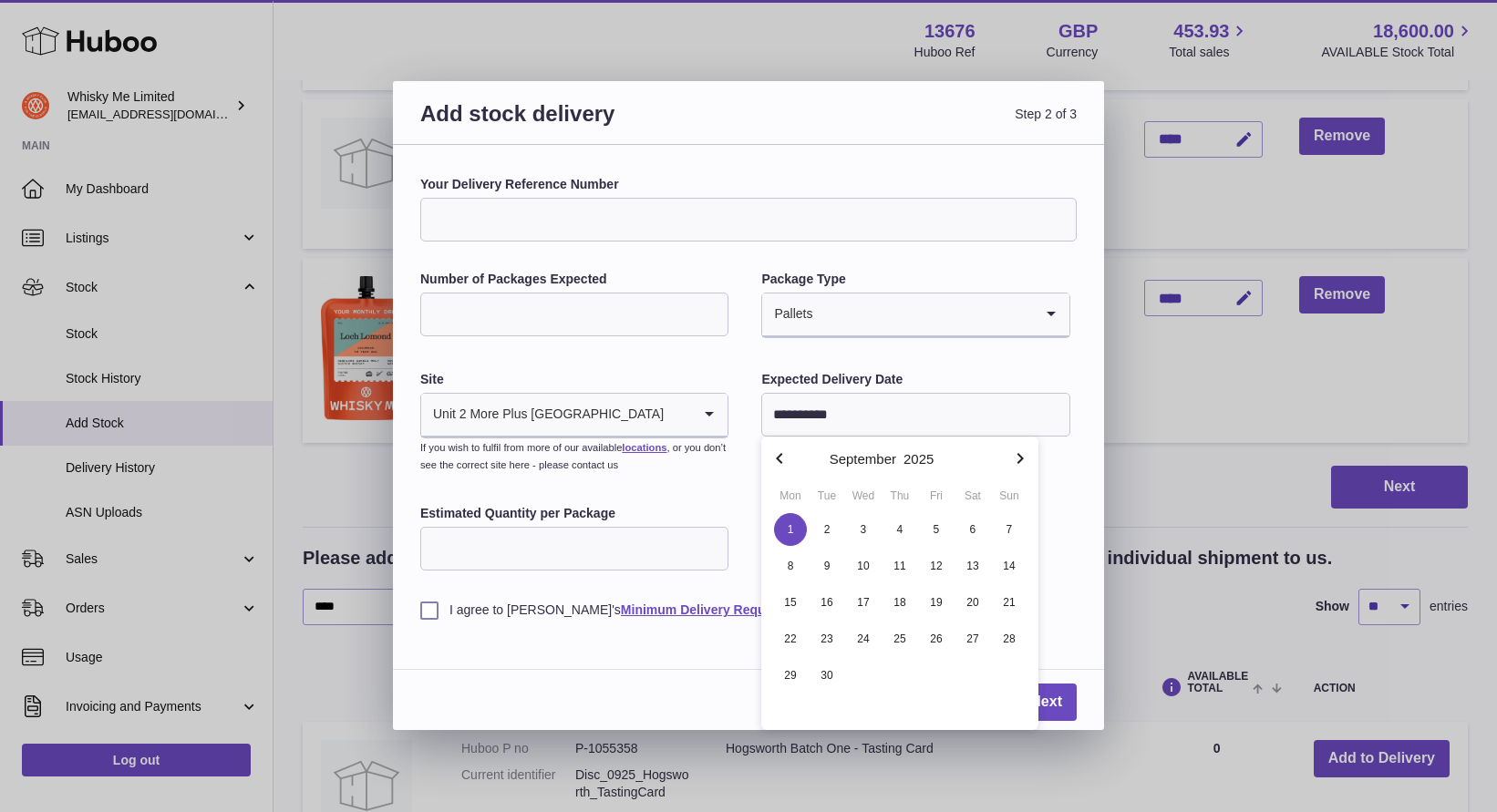
click at [947, 370] on div "**********" at bounding box center [748, 398] width 657 height 443
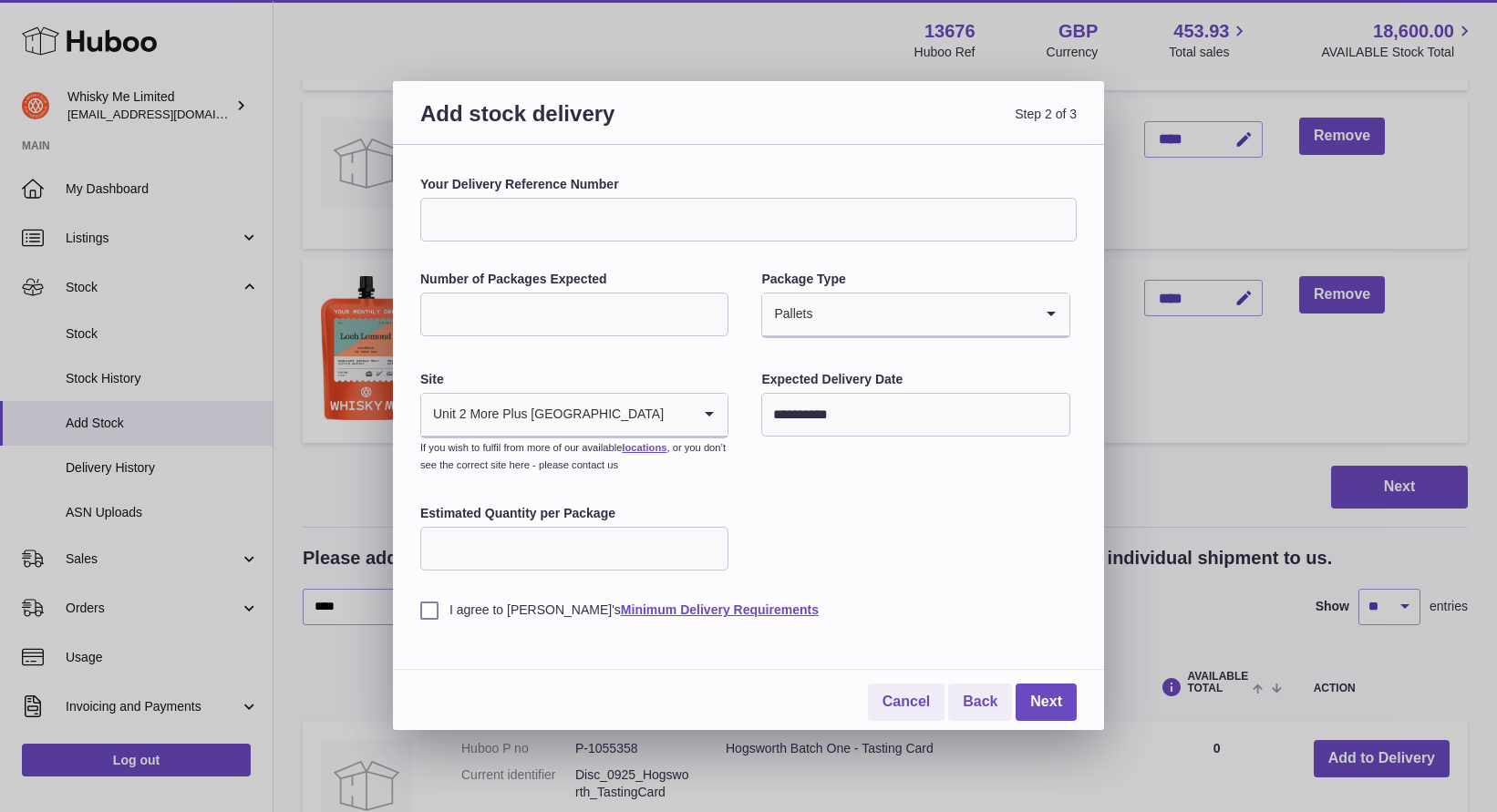
click at [522, 613] on label "I agree to [PERSON_NAME]'s Minimum Delivery Requirements" at bounding box center [748, 610] width 657 height 17
click at [1033, 702] on link "Next" at bounding box center [1046, 702] width 61 height 37
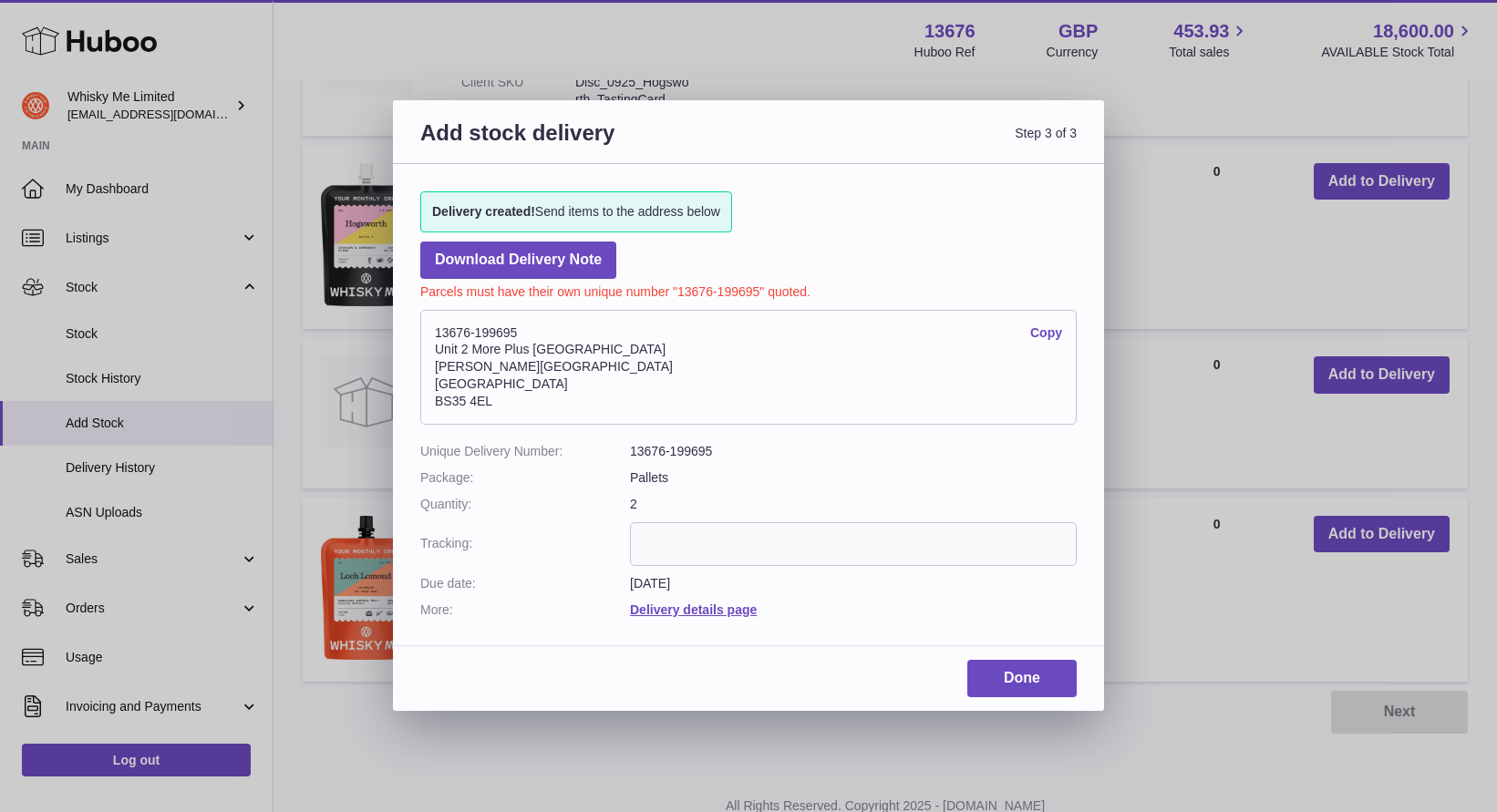
scroll to position [541, 0]
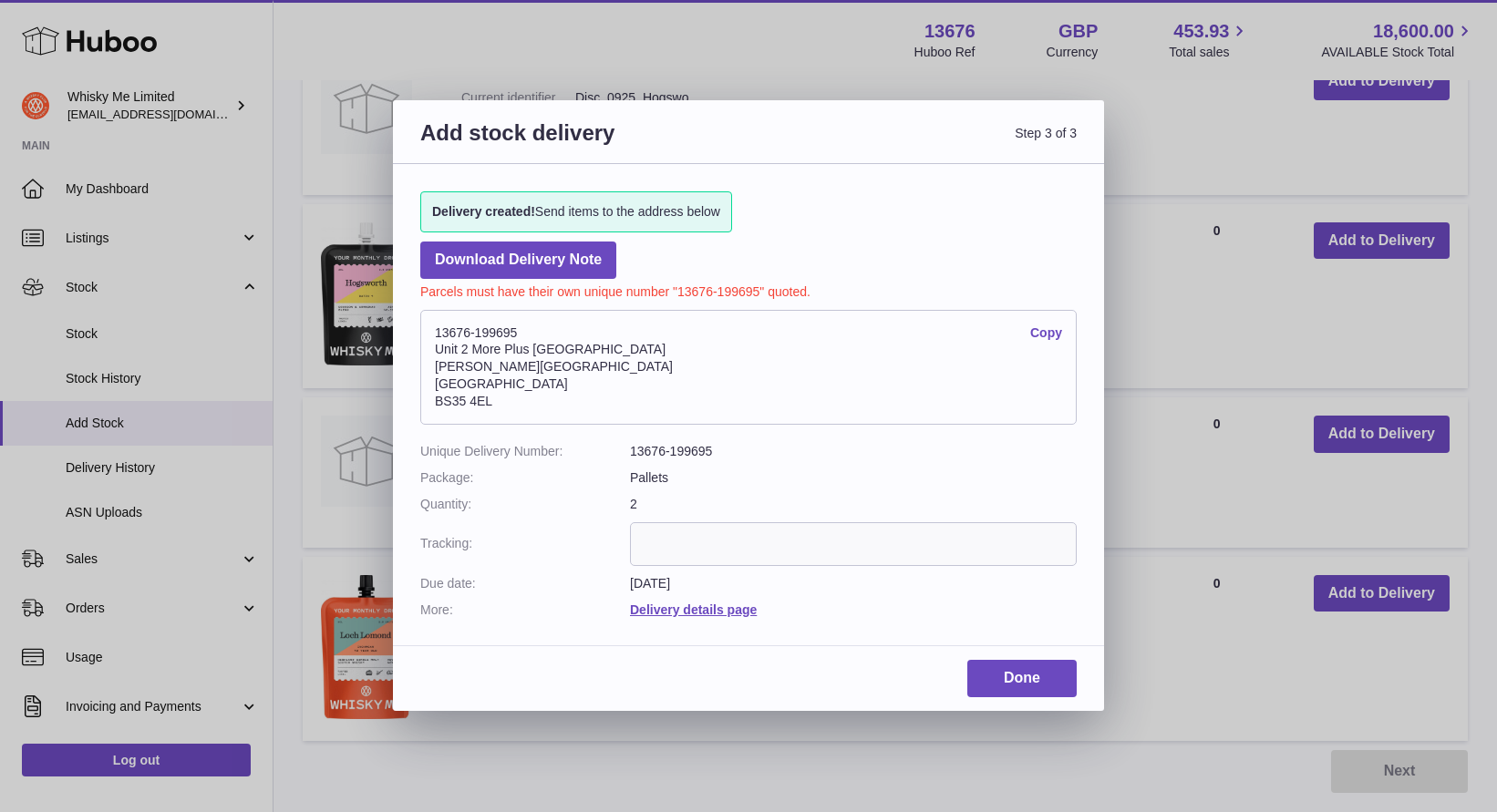
click at [568, 280] on p "Parcels must have their own unique number "13676-199695" quoted." at bounding box center [748, 289] width 657 height 22
click at [571, 270] on link "Download Delivery Note" at bounding box center [518, 260] width 196 height 37
